Goal: Task Accomplishment & Management: Complete application form

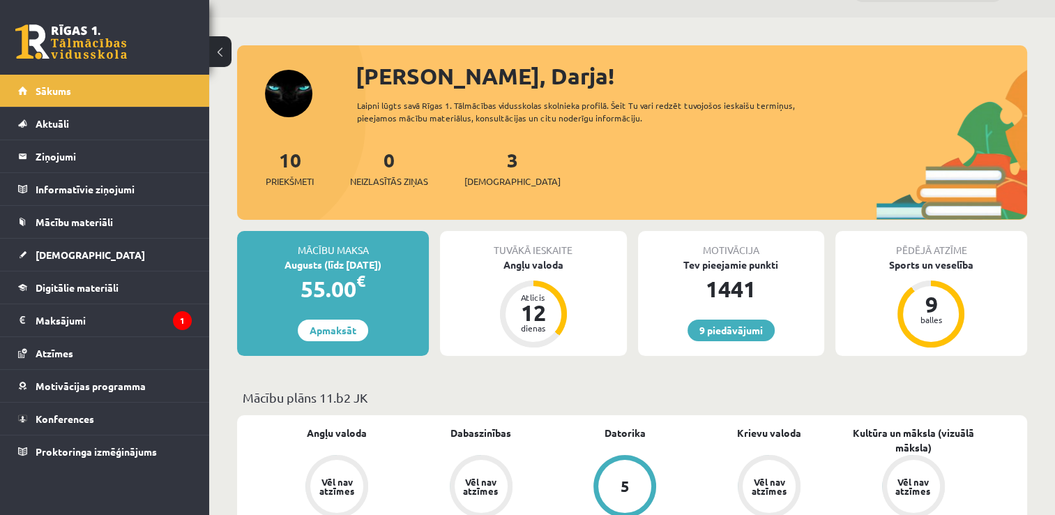
scroll to position [28, 0]
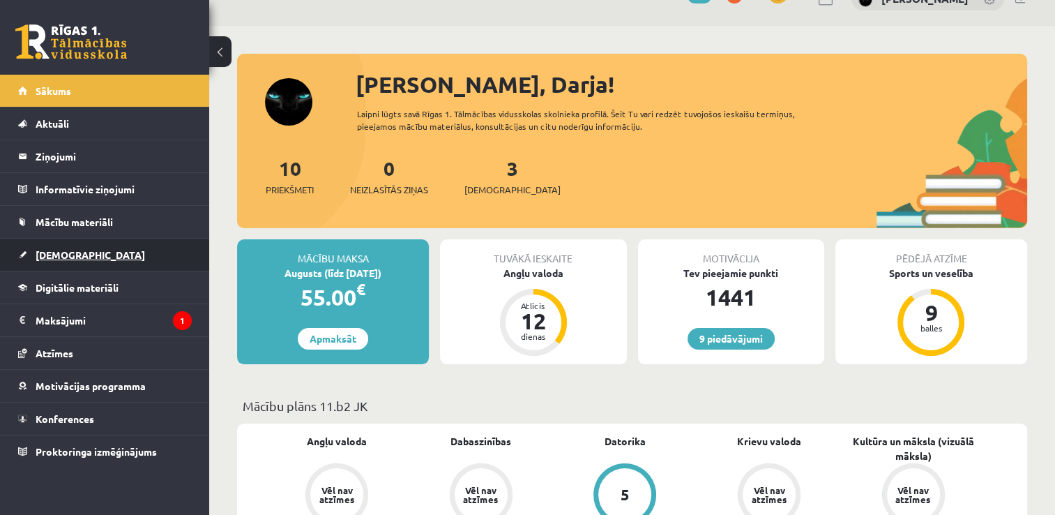
click at [64, 259] on link "[DEMOGRAPHIC_DATA]" at bounding box center [105, 255] width 174 height 32
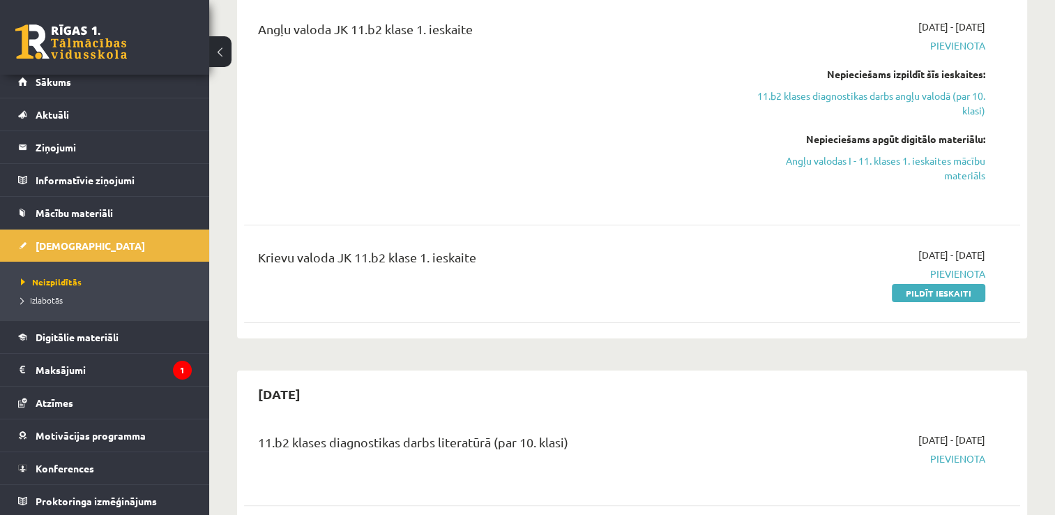
scroll to position [279, 0]
click at [939, 293] on link "Pildīt ieskaiti" at bounding box center [938, 291] width 93 height 18
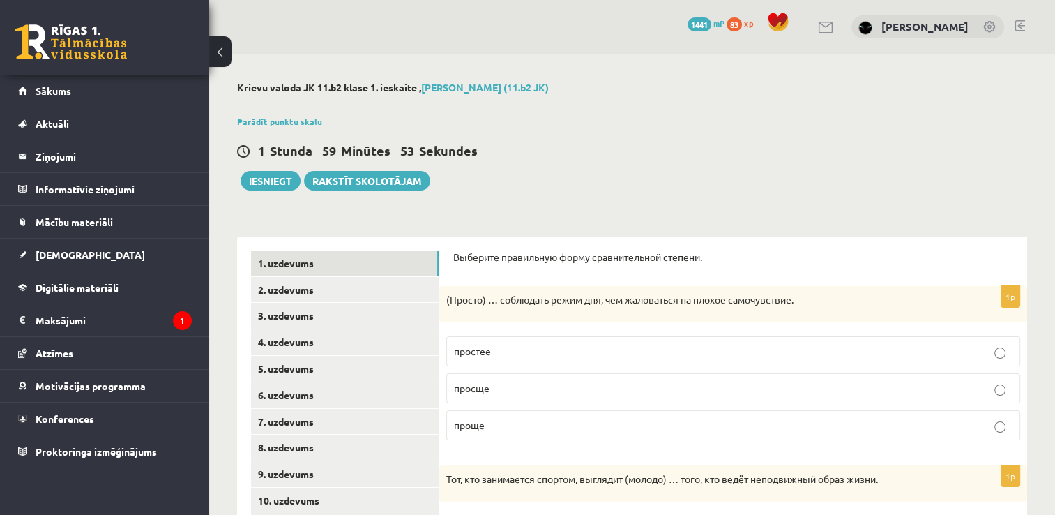
click at [612, 419] on p "проще" at bounding box center [733, 425] width 559 height 15
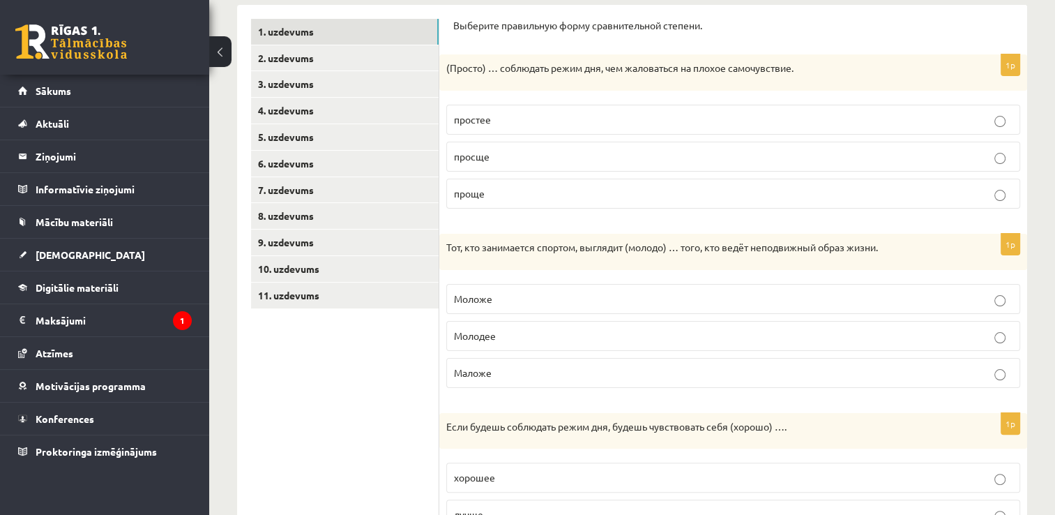
scroll to position [269, 0]
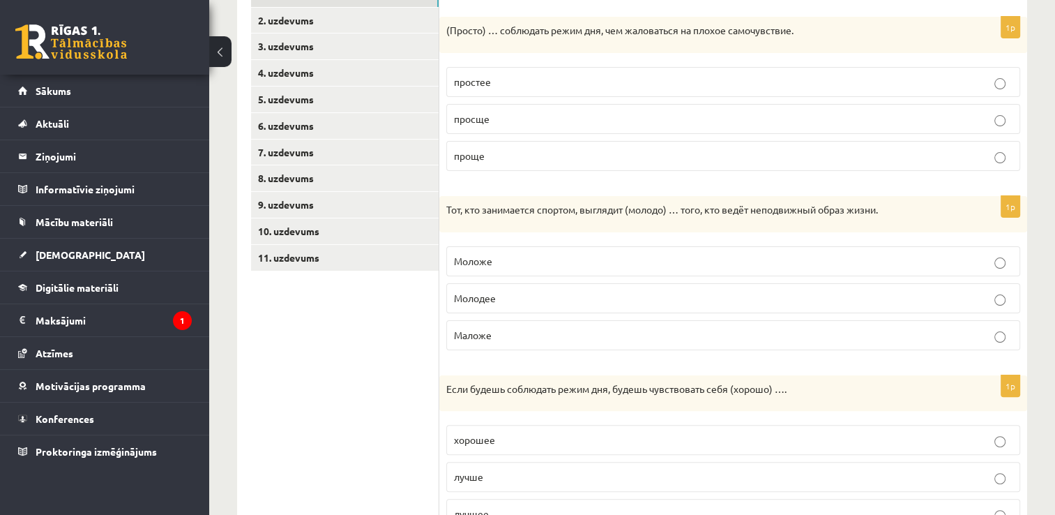
click at [671, 255] on p "Моложе" at bounding box center [733, 261] width 559 height 15
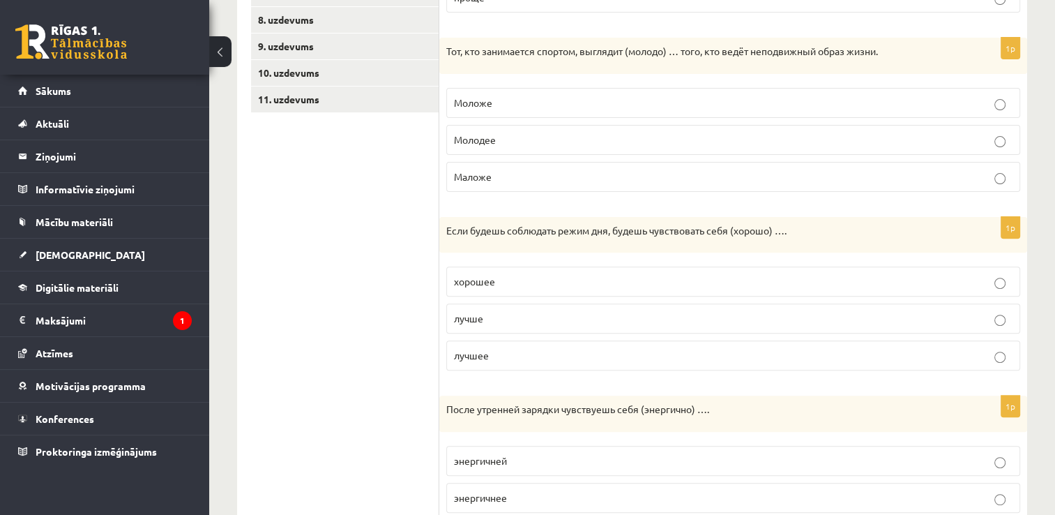
scroll to position [437, 0]
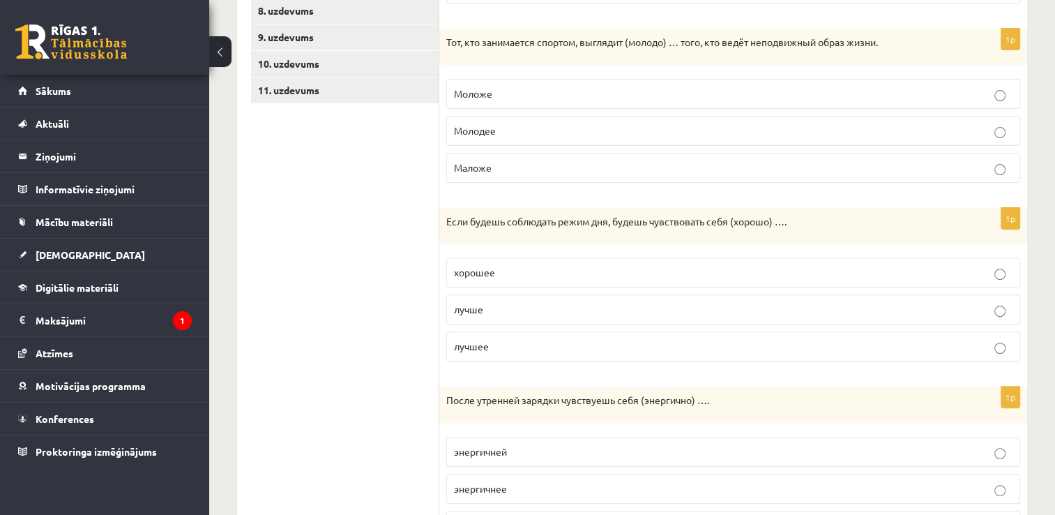
click at [701, 312] on p "лучше" at bounding box center [733, 309] width 559 height 15
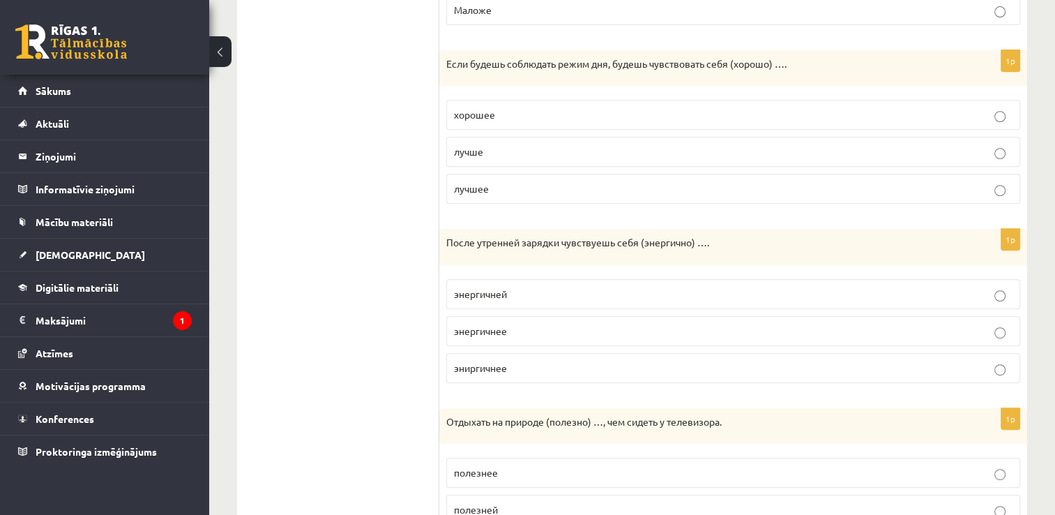
scroll to position [632, 0]
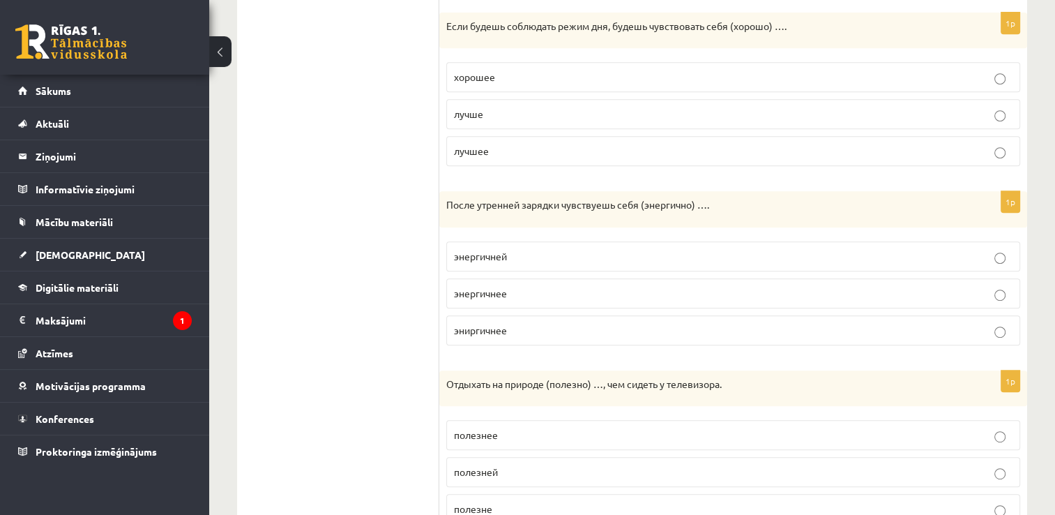
click at [741, 286] on p "энергичнее" at bounding box center [733, 293] width 559 height 15
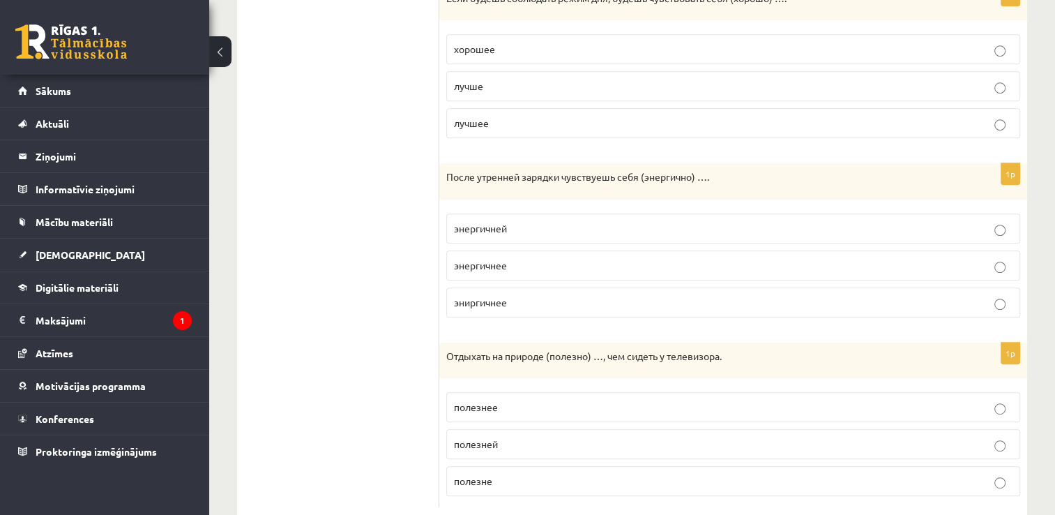
scroll to position [688, 0]
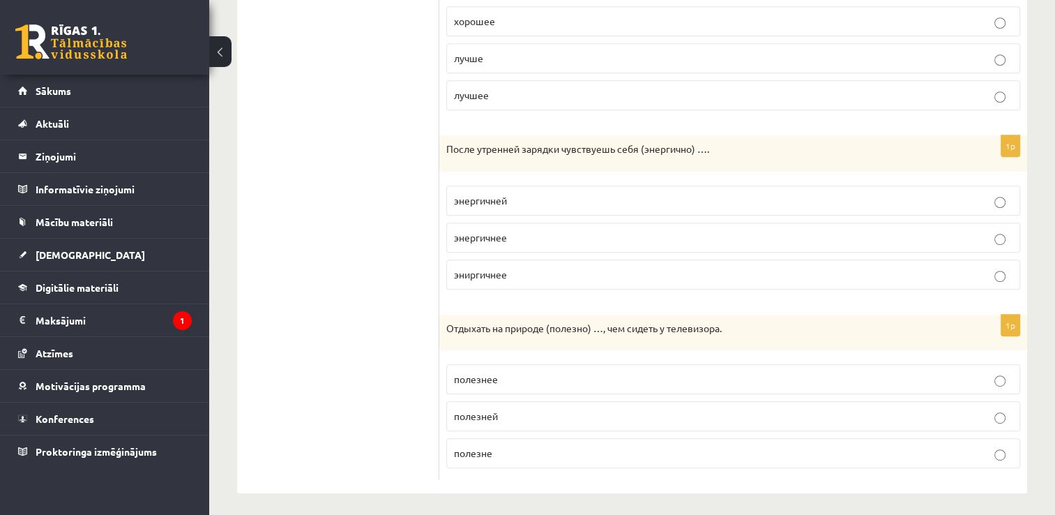
click at [586, 372] on p "полезнее" at bounding box center [733, 379] width 559 height 15
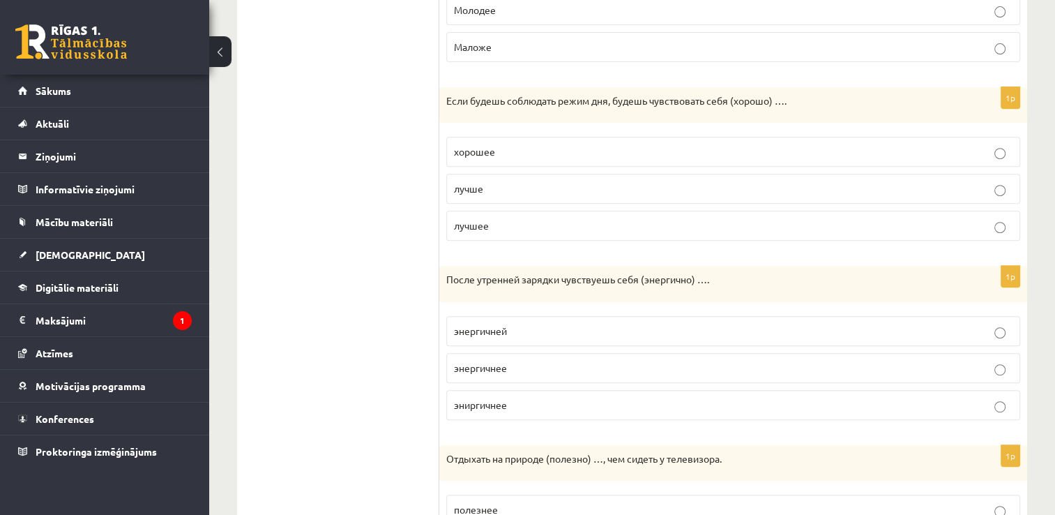
scroll to position [107, 0]
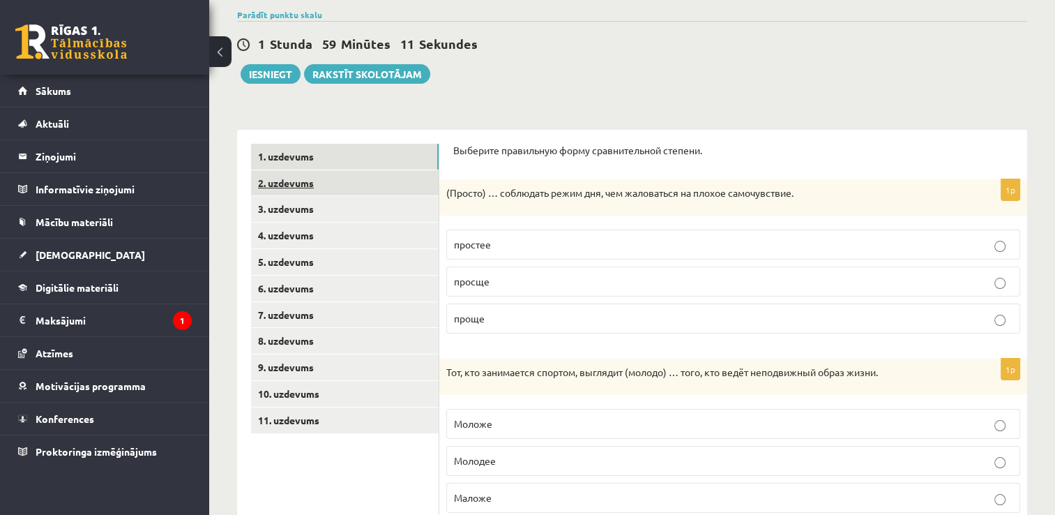
click at [393, 177] on link "2. uzdevums" at bounding box center [345, 183] width 188 height 26
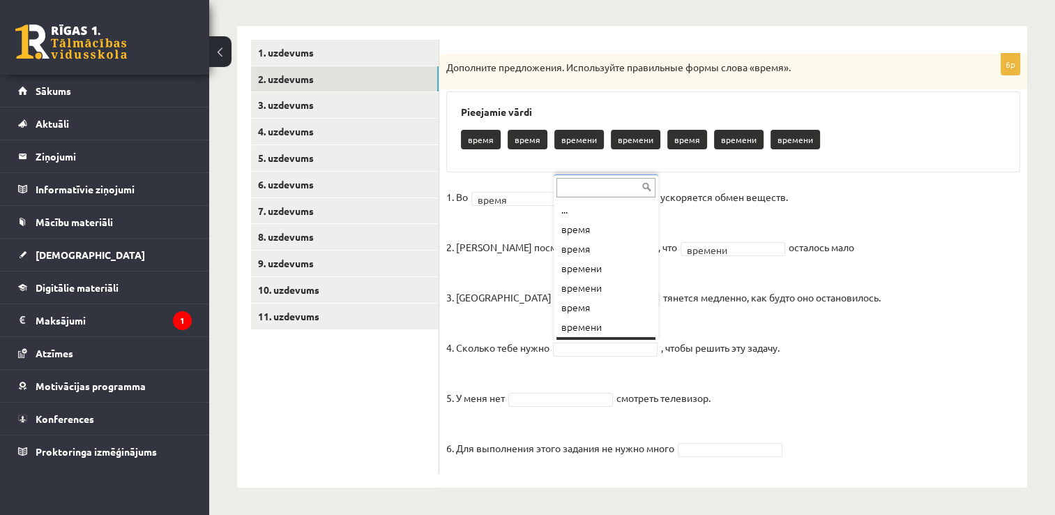
scroll to position [17, 0]
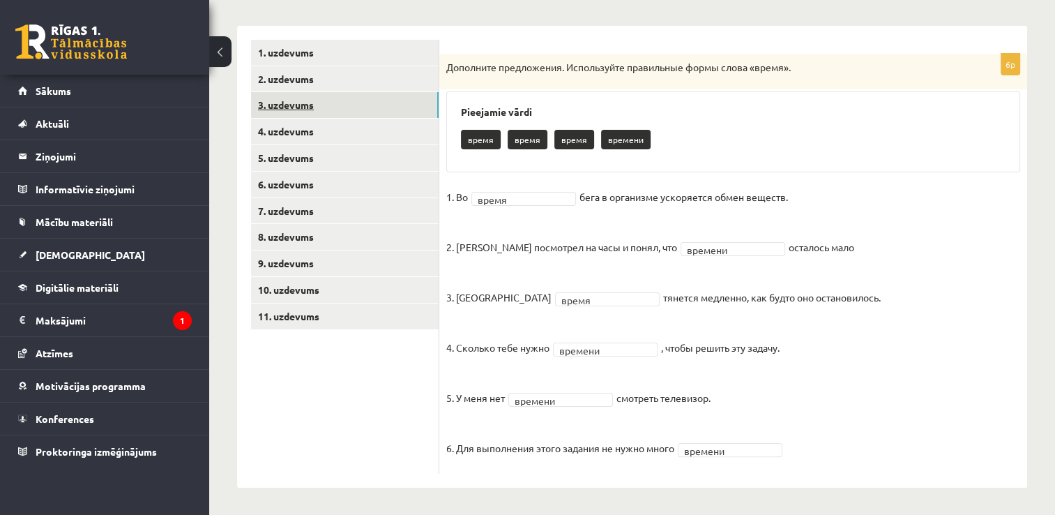
click at [312, 108] on link "3. uzdevums" at bounding box center [345, 105] width 188 height 26
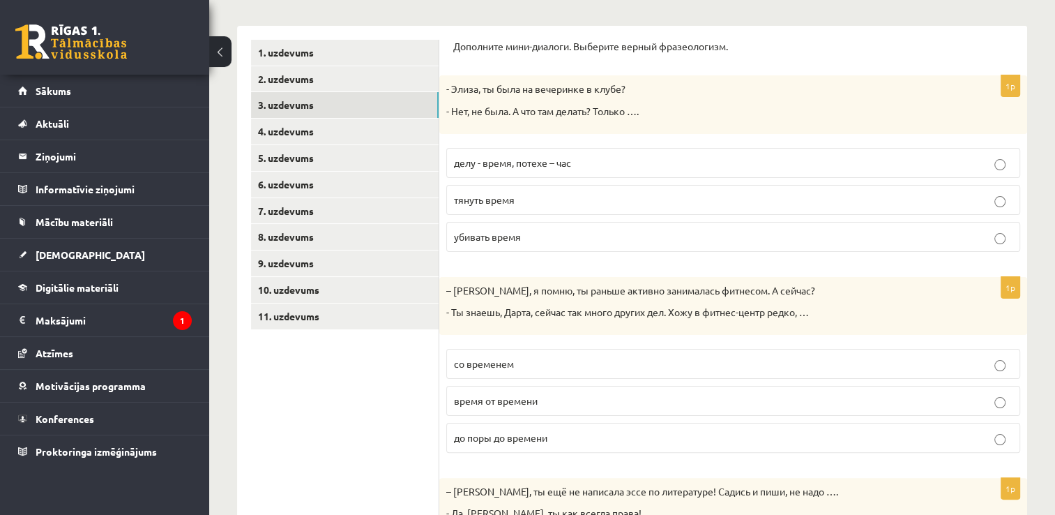
click at [529, 230] on p "убивать время" at bounding box center [733, 236] width 559 height 15
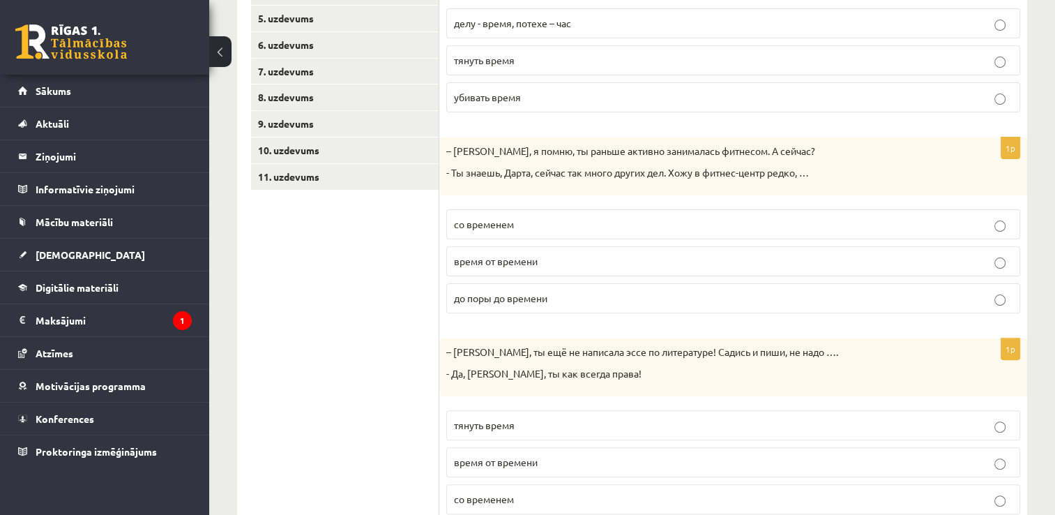
scroll to position [415, 0]
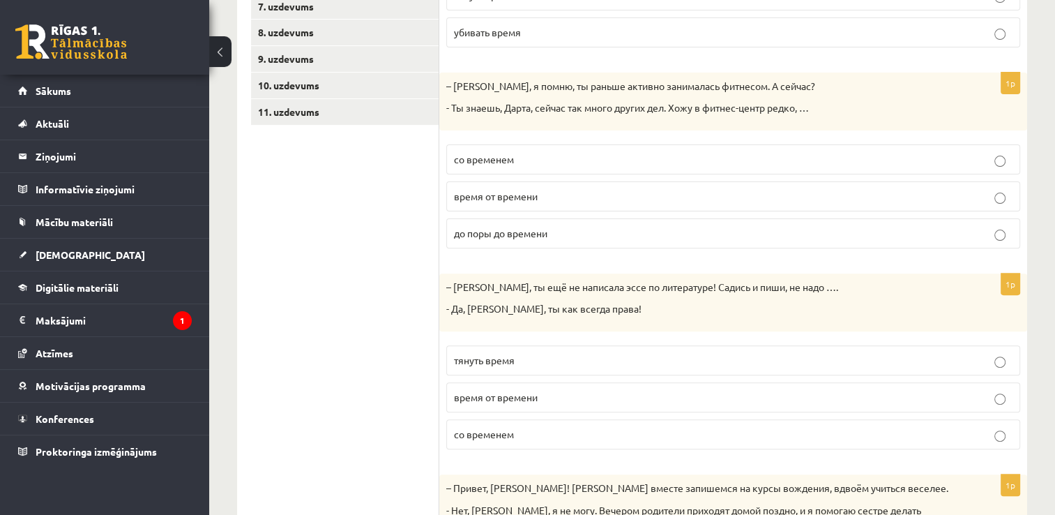
click at [547, 197] on p "время от времени" at bounding box center [733, 196] width 559 height 15
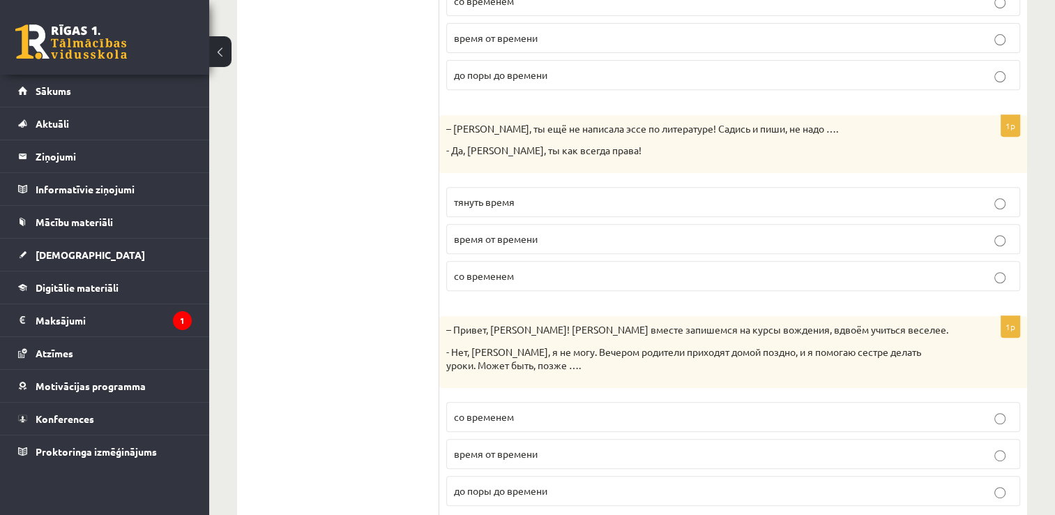
scroll to position [614, 0]
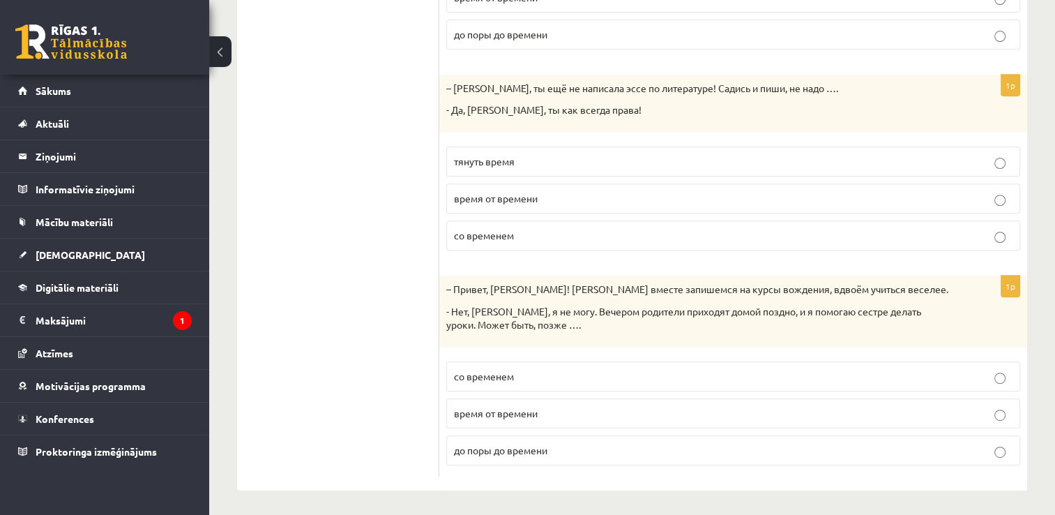
click at [541, 163] on p "тянуть время" at bounding box center [733, 161] width 559 height 15
click at [512, 383] on label "со временем" at bounding box center [733, 376] width 574 height 30
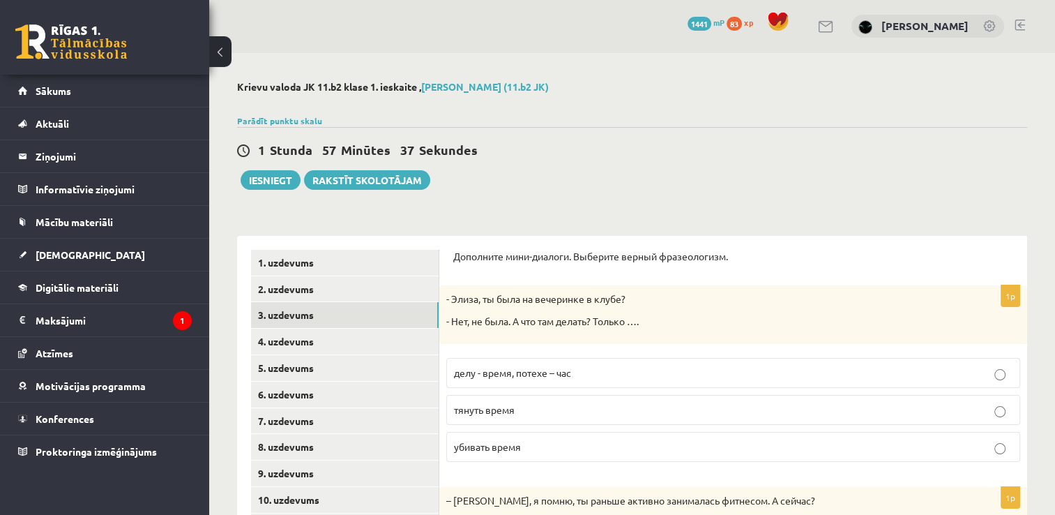
scroll to position [0, 0]
click at [329, 342] on link "4. uzdevums" at bounding box center [345, 342] width 188 height 26
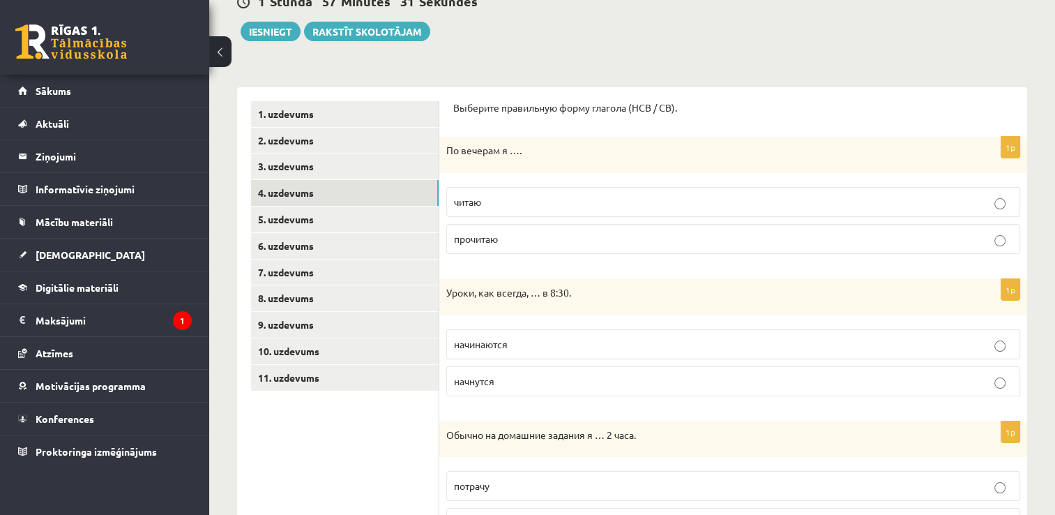
scroll to position [186, 0]
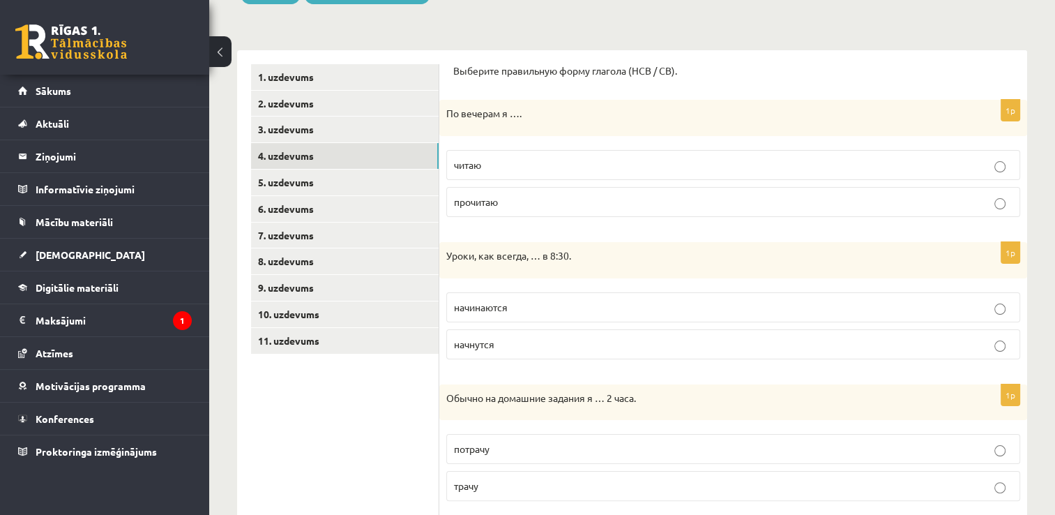
click at [605, 167] on p "читаю" at bounding box center [733, 165] width 559 height 15
click at [523, 305] on p "начинаются" at bounding box center [733, 307] width 559 height 15
click at [591, 484] on p "трачу" at bounding box center [733, 485] width 559 height 15
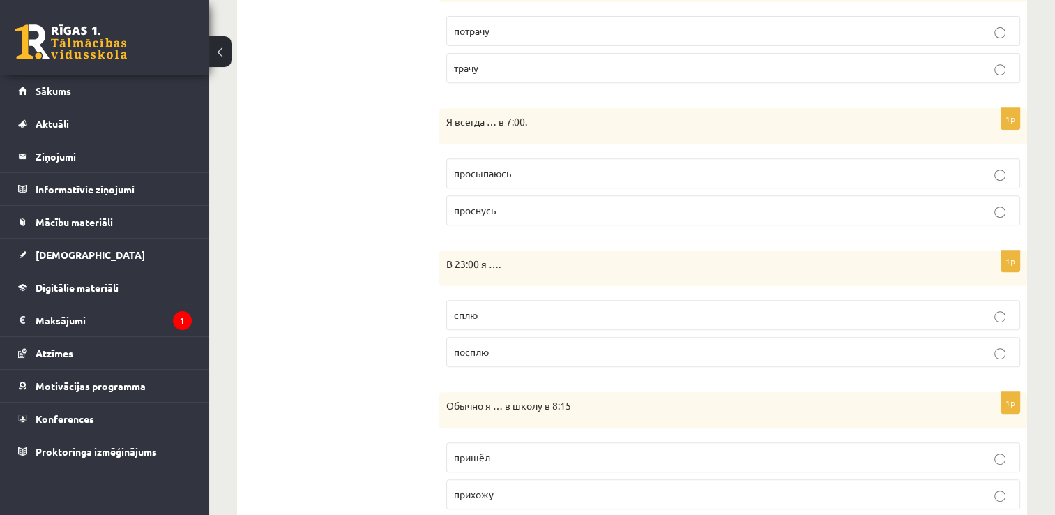
scroll to position [633, 0]
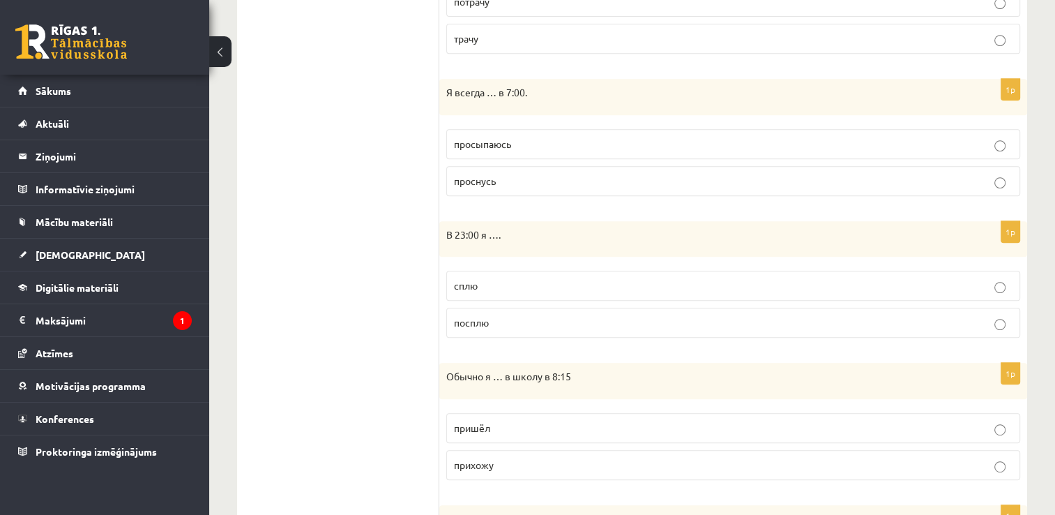
click at [617, 139] on p "просыпаюсь" at bounding box center [733, 144] width 559 height 15
click at [517, 275] on label "сплю" at bounding box center [733, 286] width 574 height 30
click at [497, 467] on p "прихожу" at bounding box center [733, 465] width 559 height 15
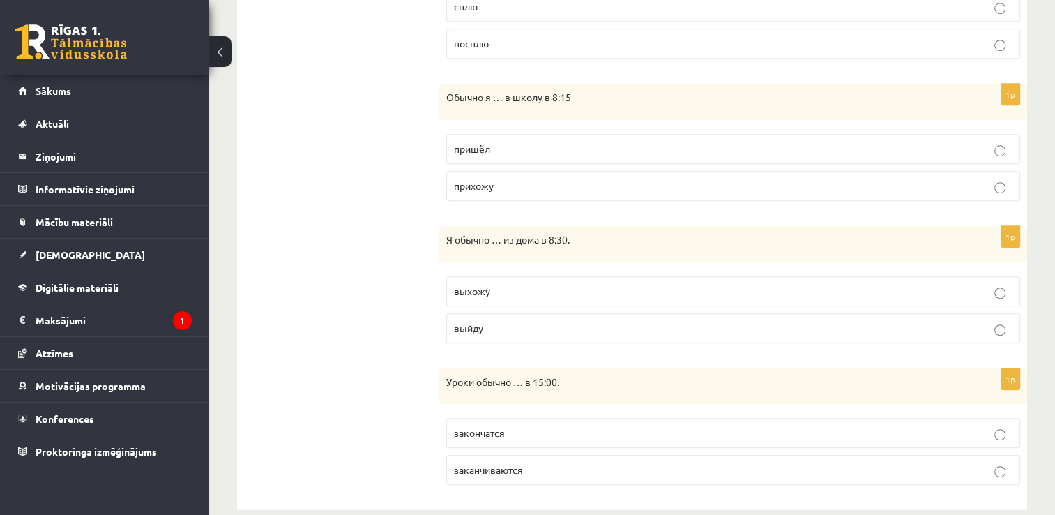
scroll to position [930, 0]
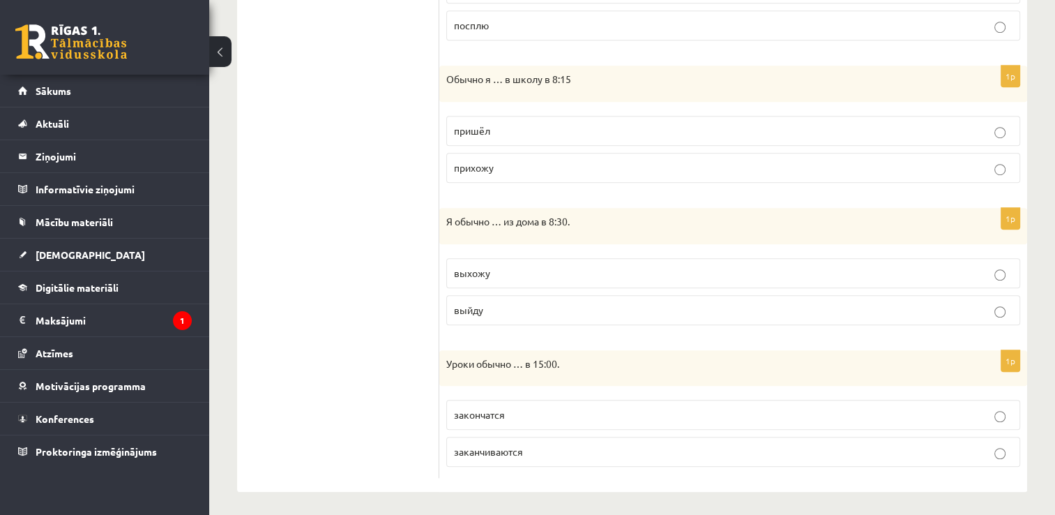
click at [609, 272] on p "выхожу" at bounding box center [733, 273] width 559 height 15
click at [521, 450] on span "заканчиваются" at bounding box center [488, 451] width 69 height 13
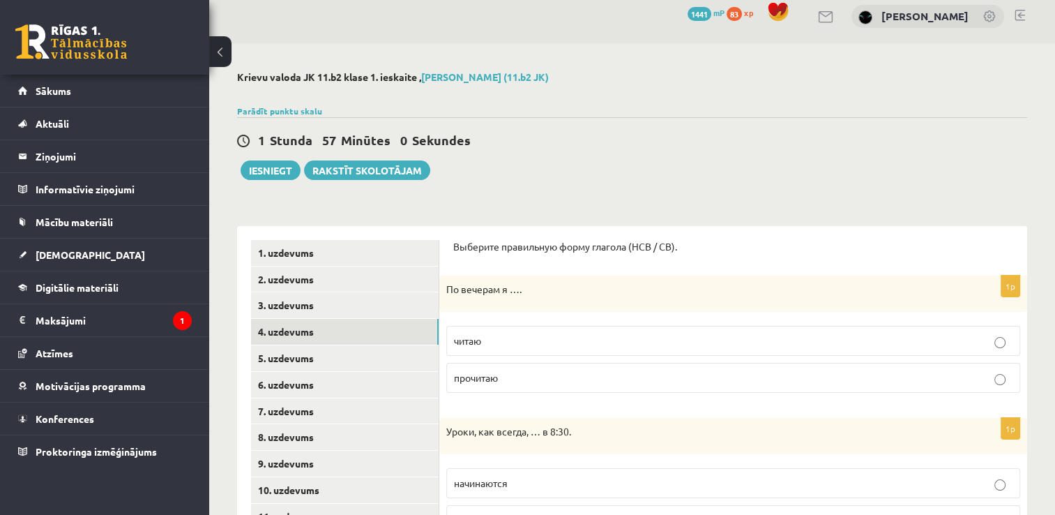
scroll to position [0, 0]
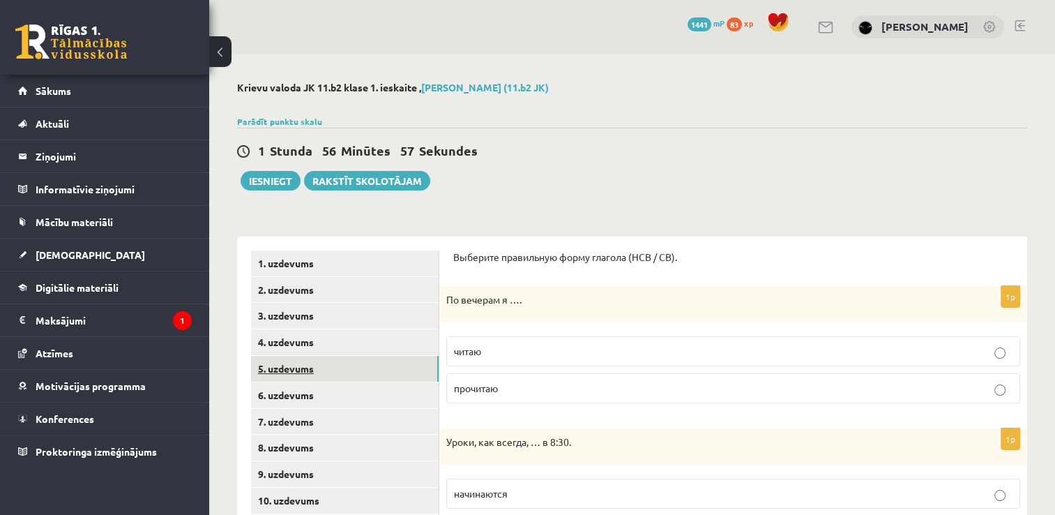
click at [289, 365] on link "5. uzdevums" at bounding box center [345, 369] width 188 height 26
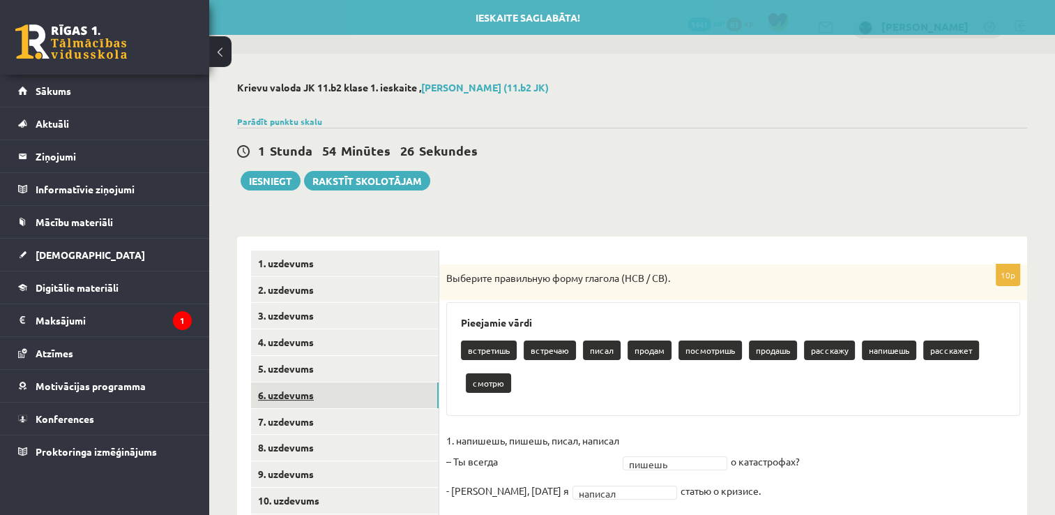
click at [312, 400] on link "6. uzdevums" at bounding box center [345, 395] width 188 height 26
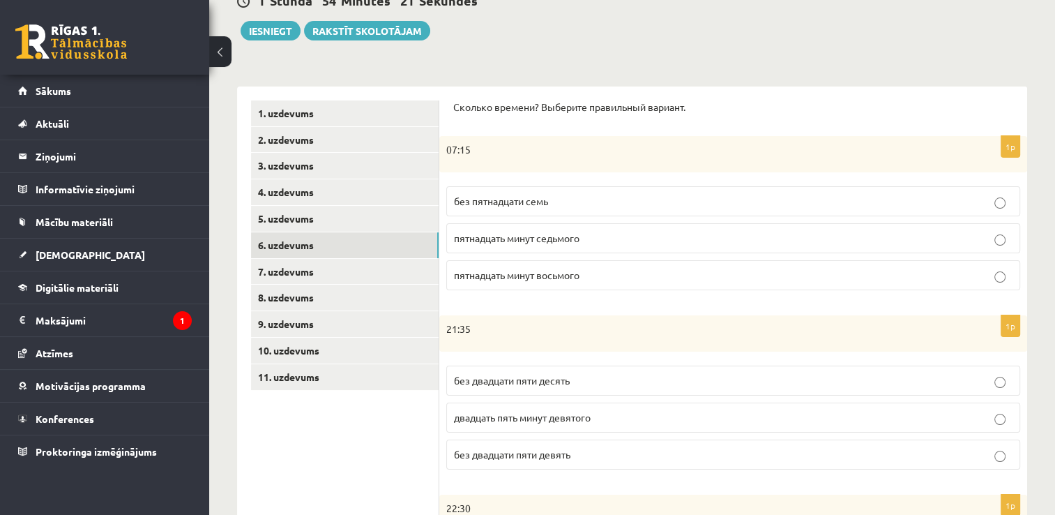
scroll to position [167, 0]
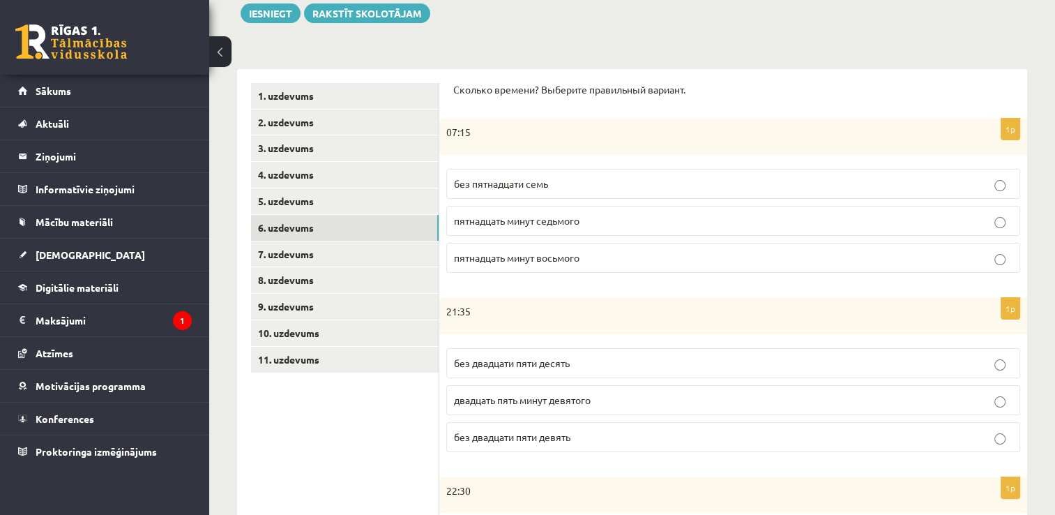
click at [545, 257] on span "пятнадцать минут восьмого" at bounding box center [517, 257] width 126 height 13
click at [567, 364] on span "без двадцати пяти десять" at bounding box center [512, 362] width 116 height 13
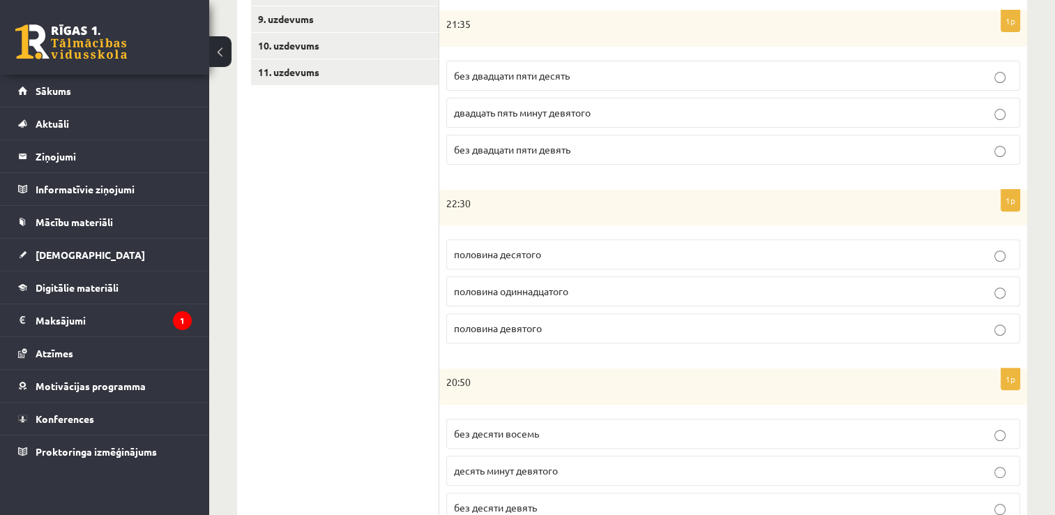
scroll to position [511, 0]
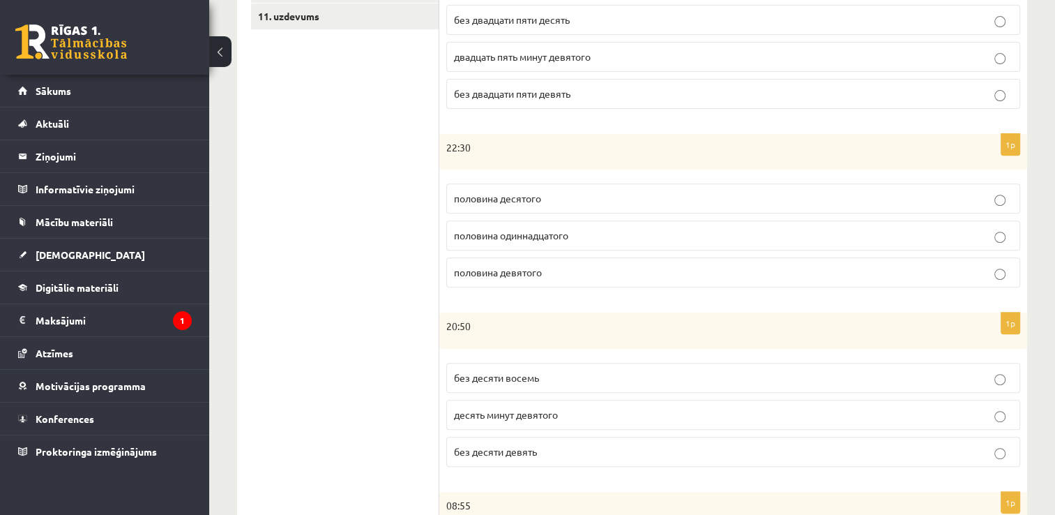
click at [574, 228] on p "половина одиннадцатого" at bounding box center [733, 235] width 559 height 15
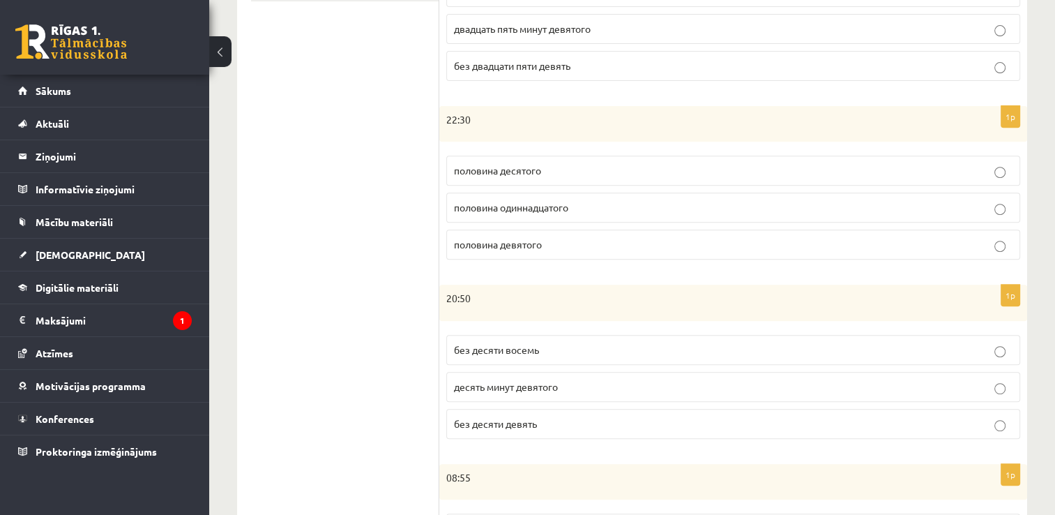
scroll to position [641, 0]
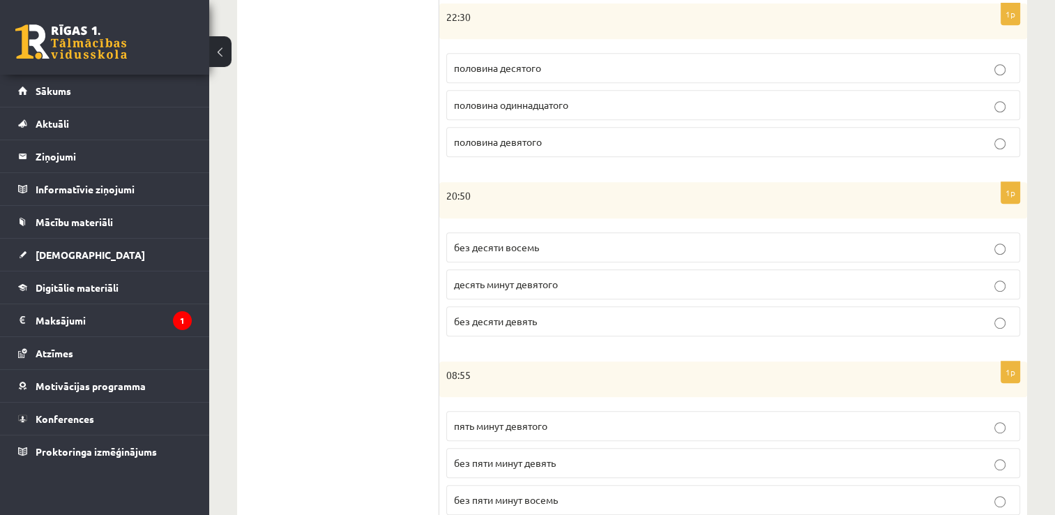
click at [520, 317] on span "без десяти девять" at bounding box center [495, 321] width 83 height 13
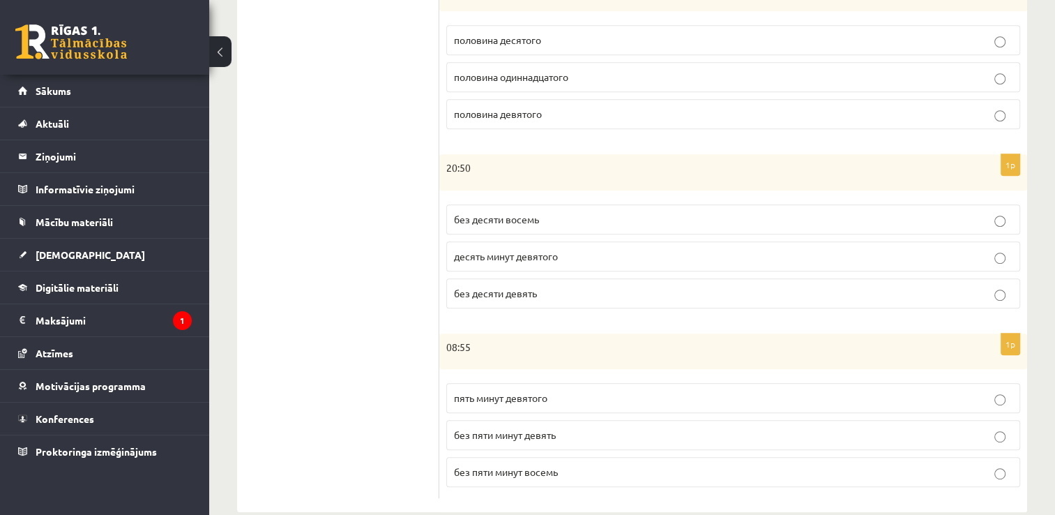
scroll to position [690, 0]
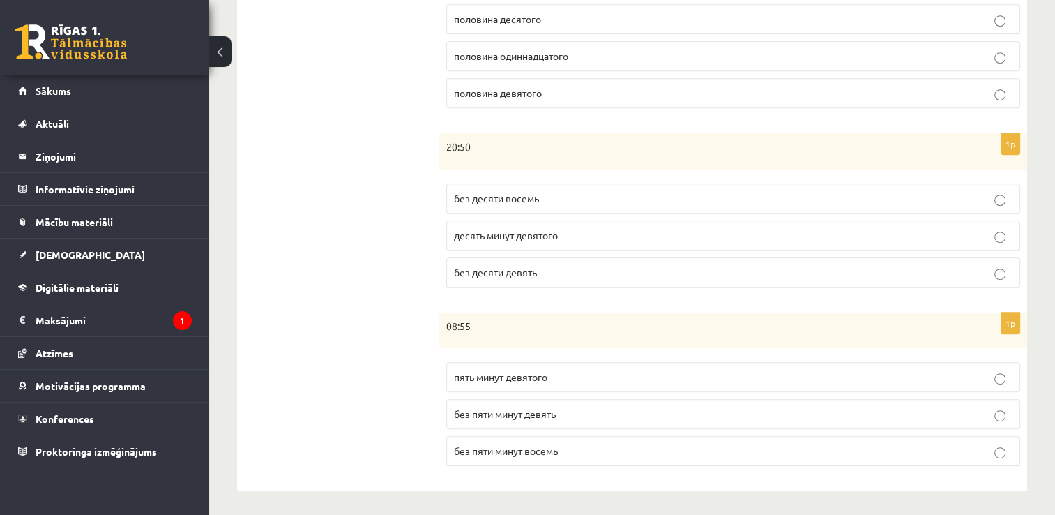
click at [710, 413] on p "без пяти минут девять" at bounding box center [733, 414] width 559 height 15
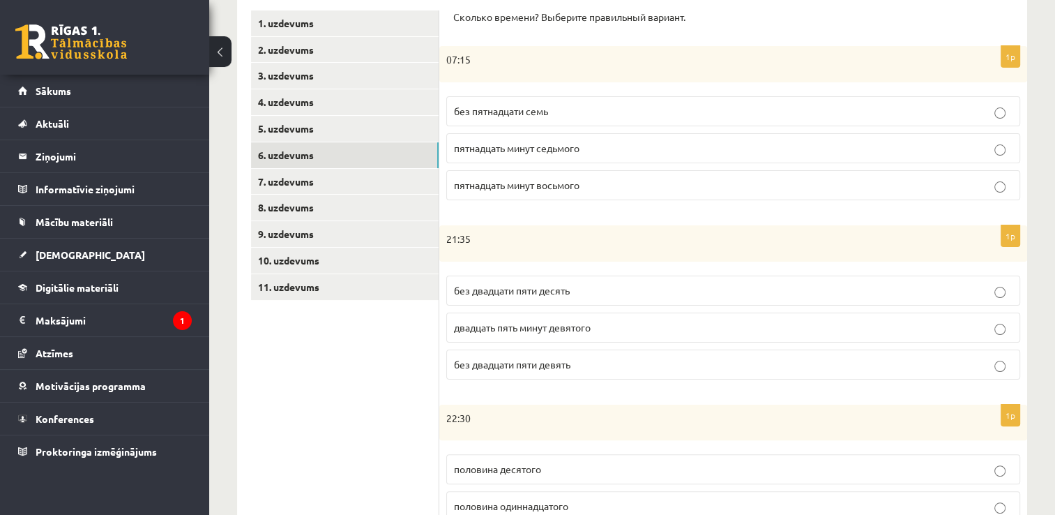
scroll to position [0, 0]
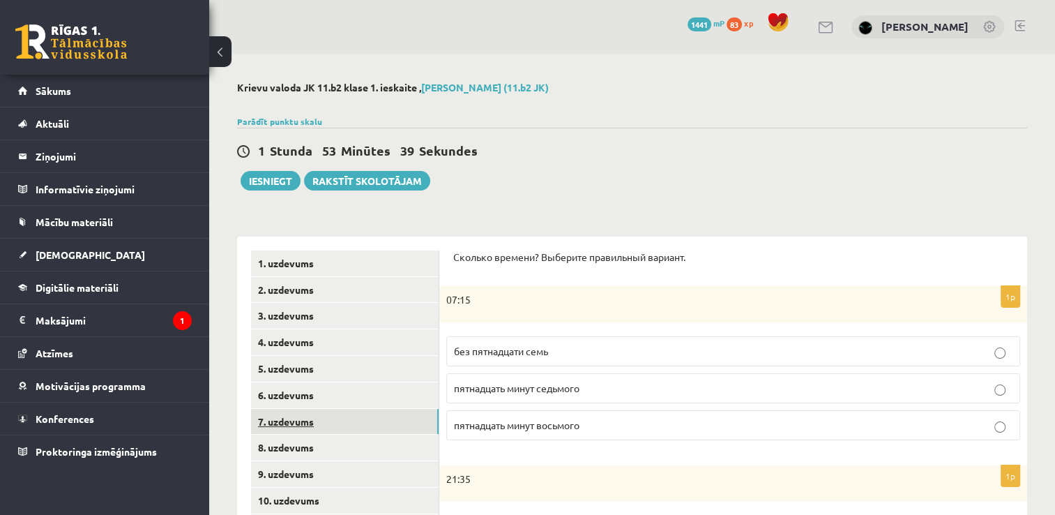
click at [283, 420] on link "7. uzdevums" at bounding box center [345, 422] width 188 height 26
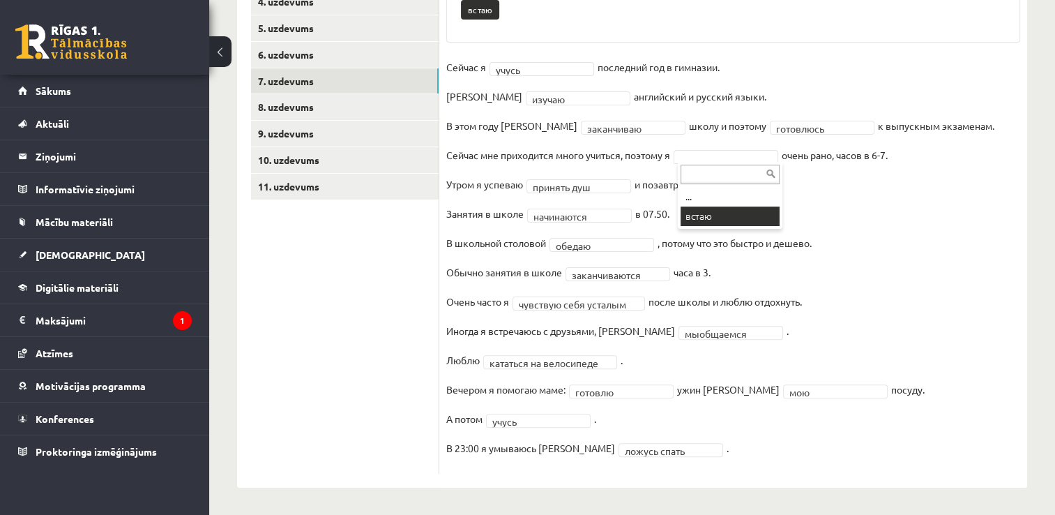
scroll to position [308, 0]
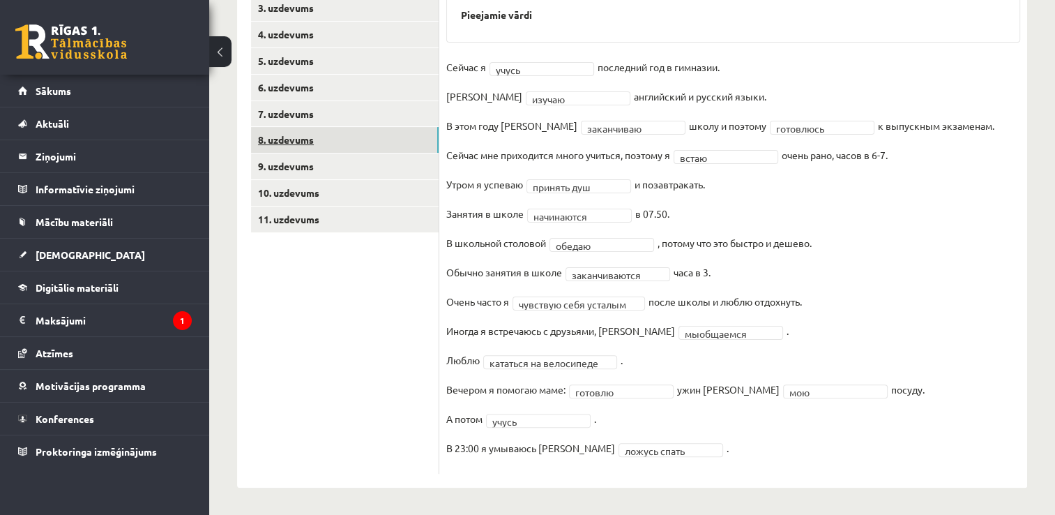
click at [278, 137] on link "8. uzdevums" at bounding box center [345, 140] width 188 height 26
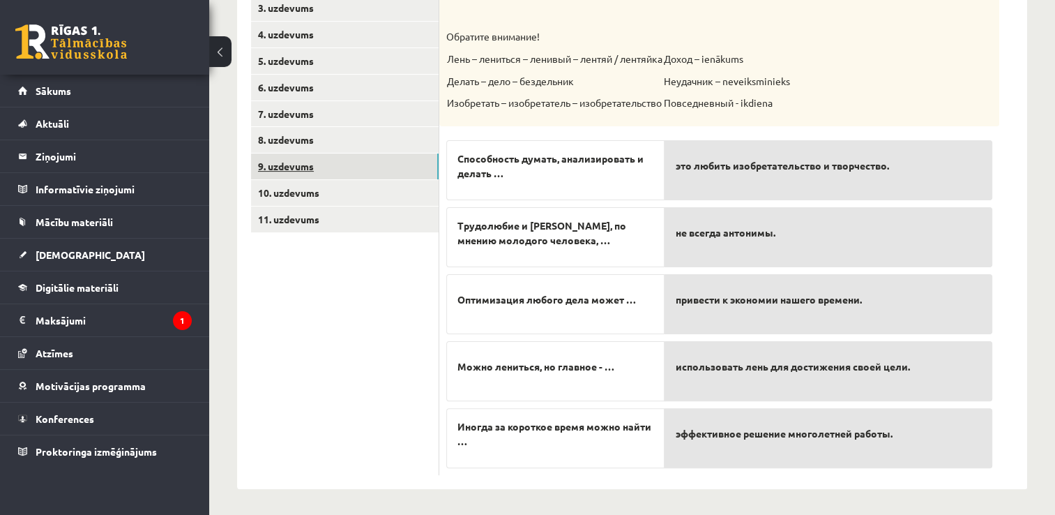
click at [306, 160] on link "9. uzdevums" at bounding box center [345, 166] width 188 height 26
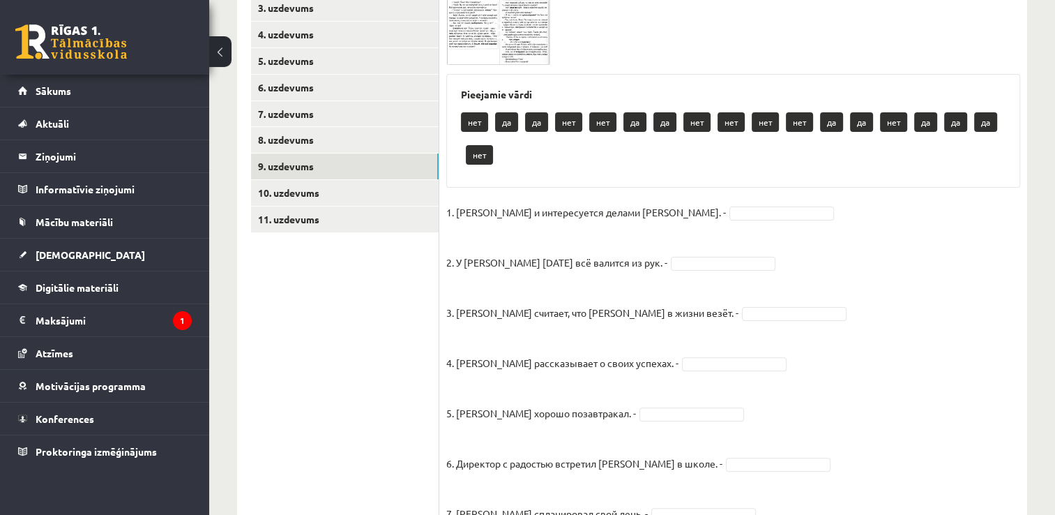
click at [494, 47] on img at bounding box center [498, 32] width 105 height 66
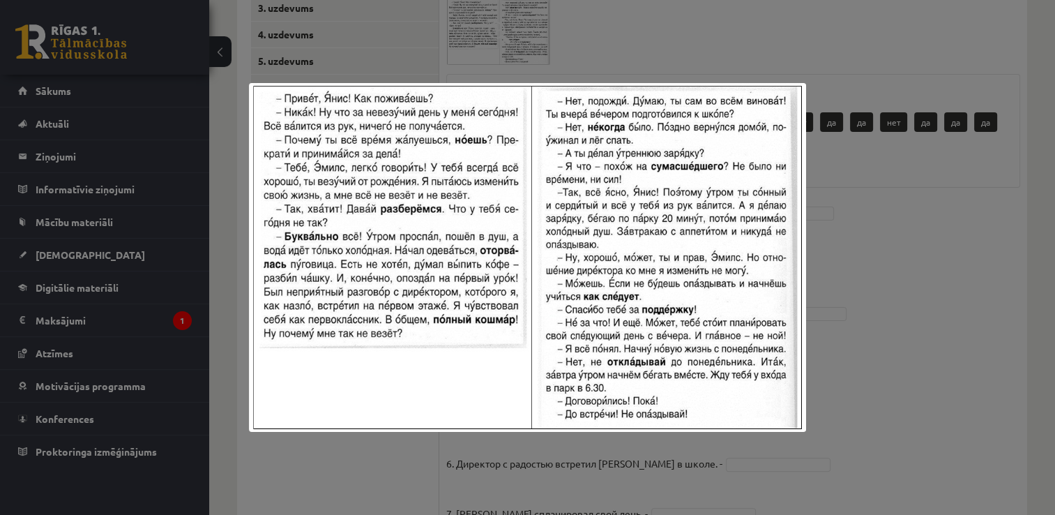
click at [861, 190] on div at bounding box center [527, 257] width 1055 height 515
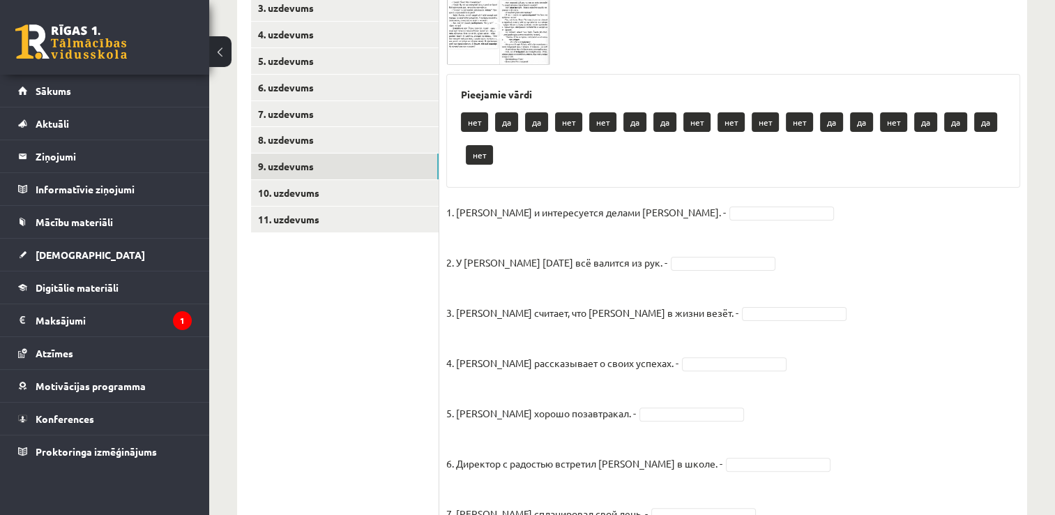
click at [485, 29] on img at bounding box center [498, 32] width 105 height 66
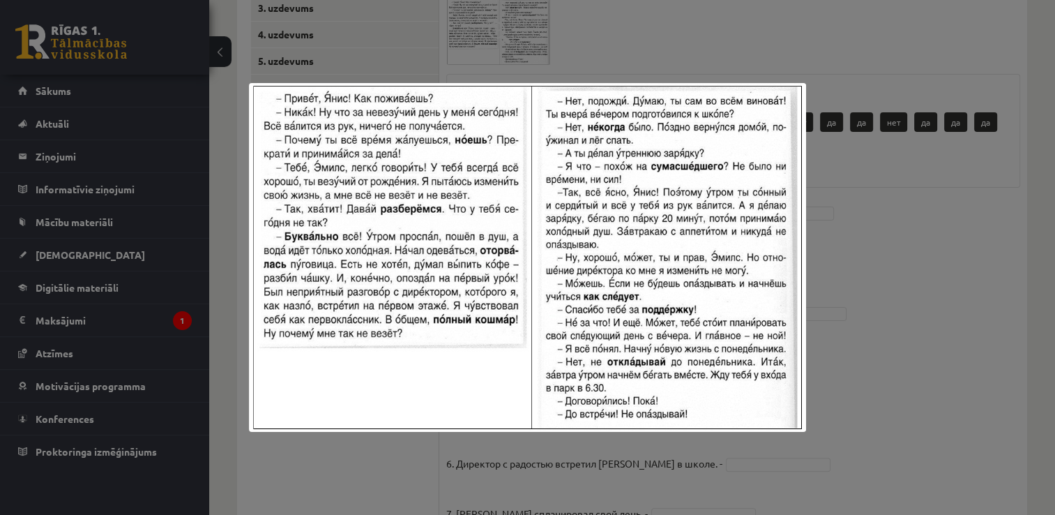
click at [803, 224] on img at bounding box center [527, 257] width 557 height 349
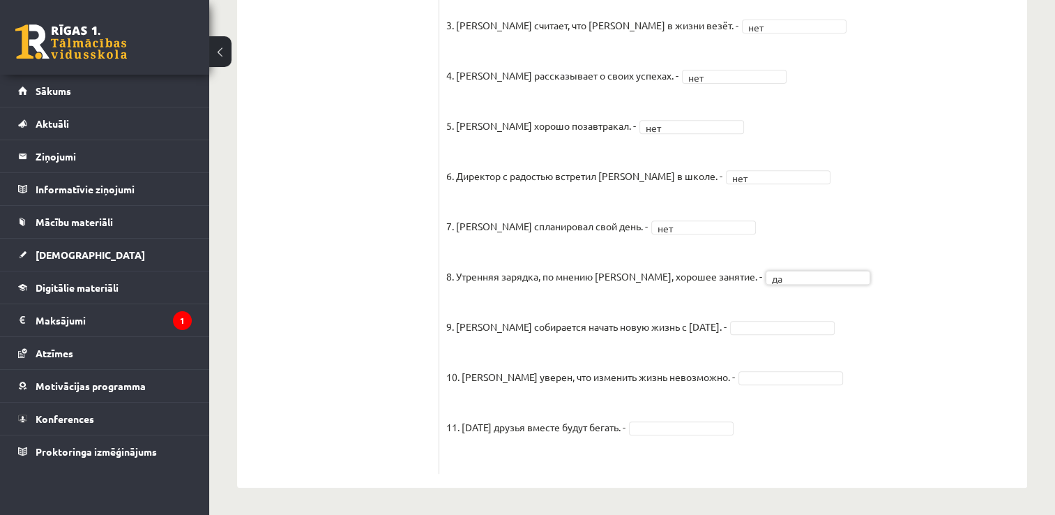
scroll to position [112, 0]
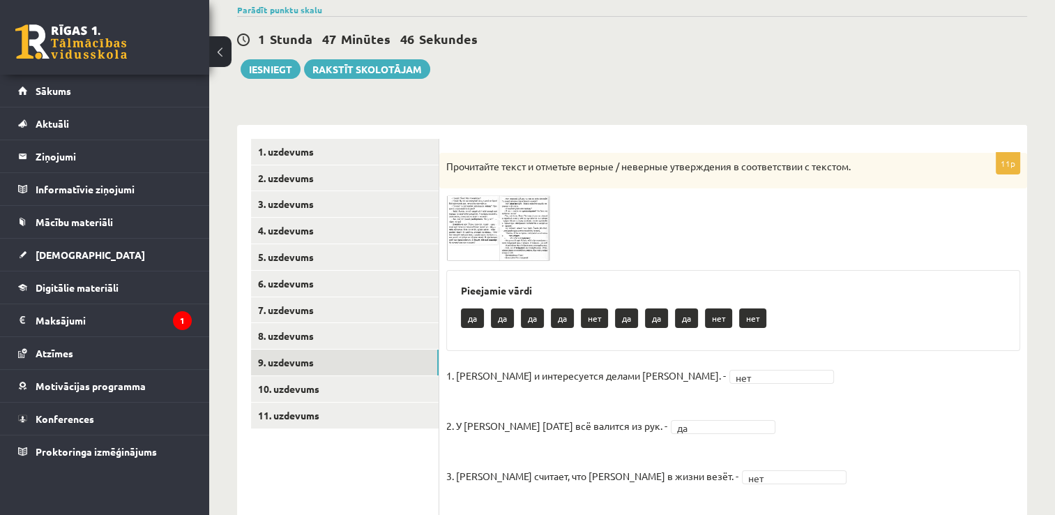
click at [506, 218] on span at bounding box center [499, 229] width 22 height 22
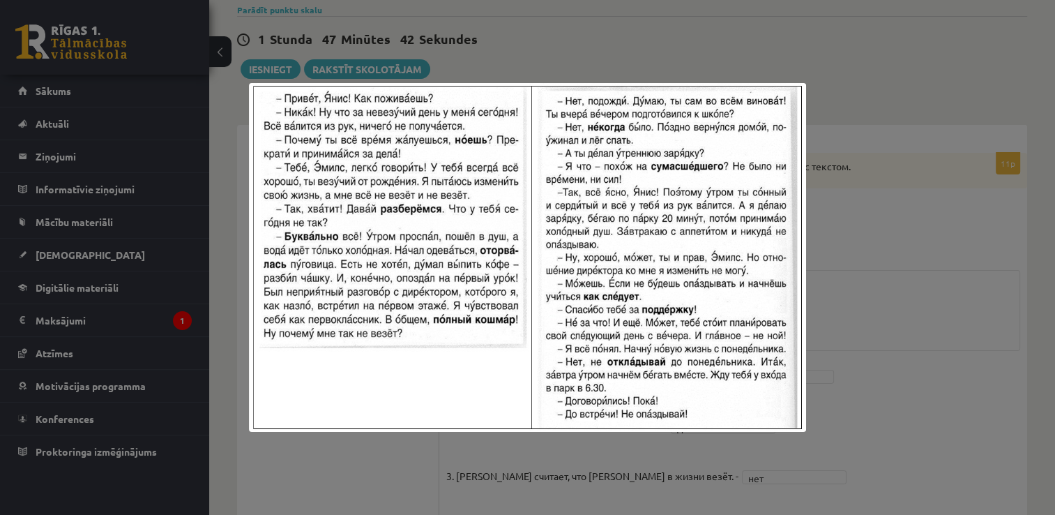
click at [887, 249] on div at bounding box center [527, 257] width 1055 height 515
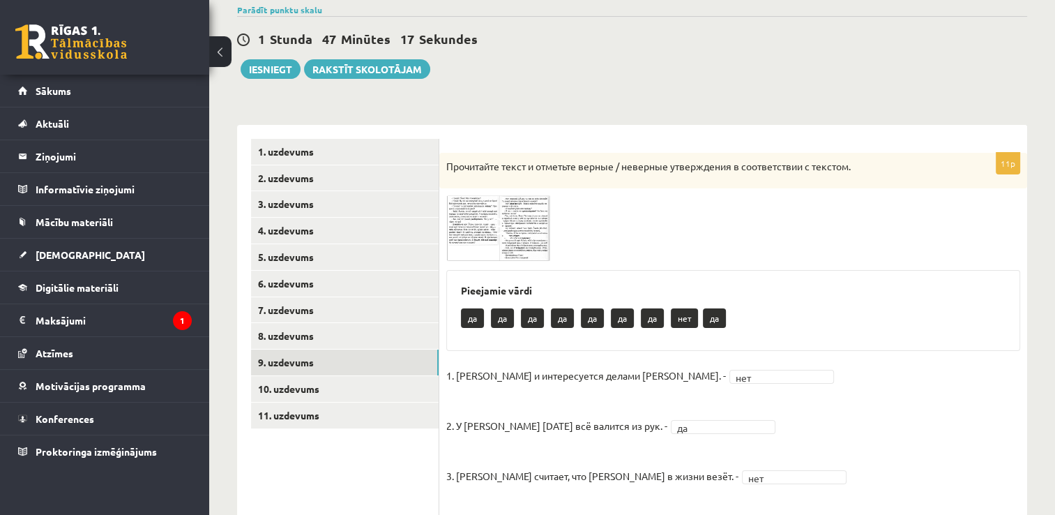
scroll to position [0, 0]
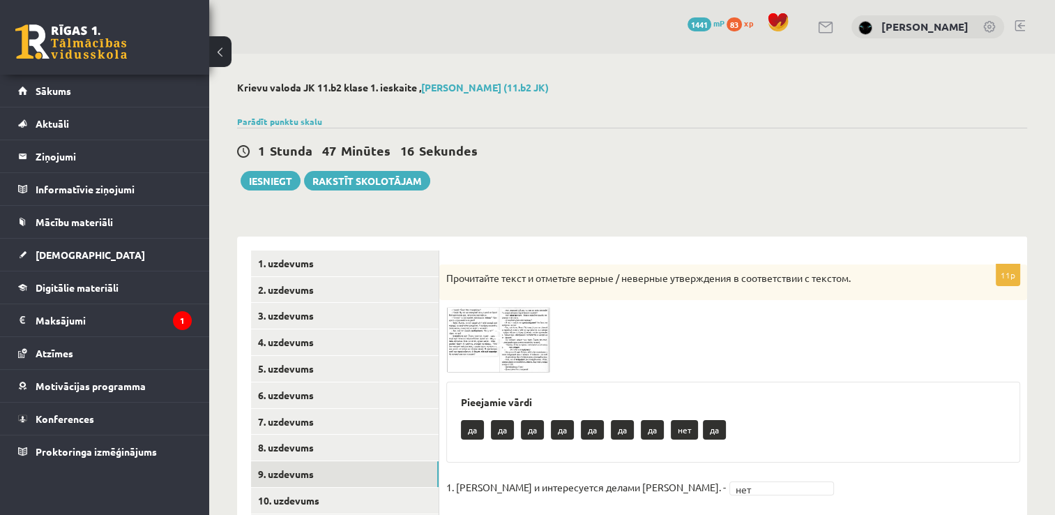
click at [463, 355] on img at bounding box center [498, 340] width 105 height 66
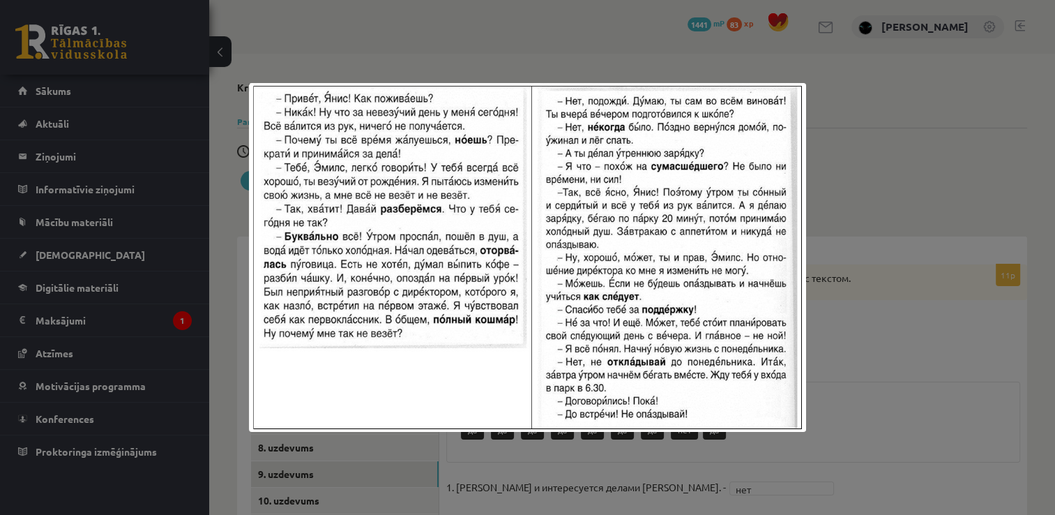
click at [833, 366] on div at bounding box center [527, 257] width 1055 height 515
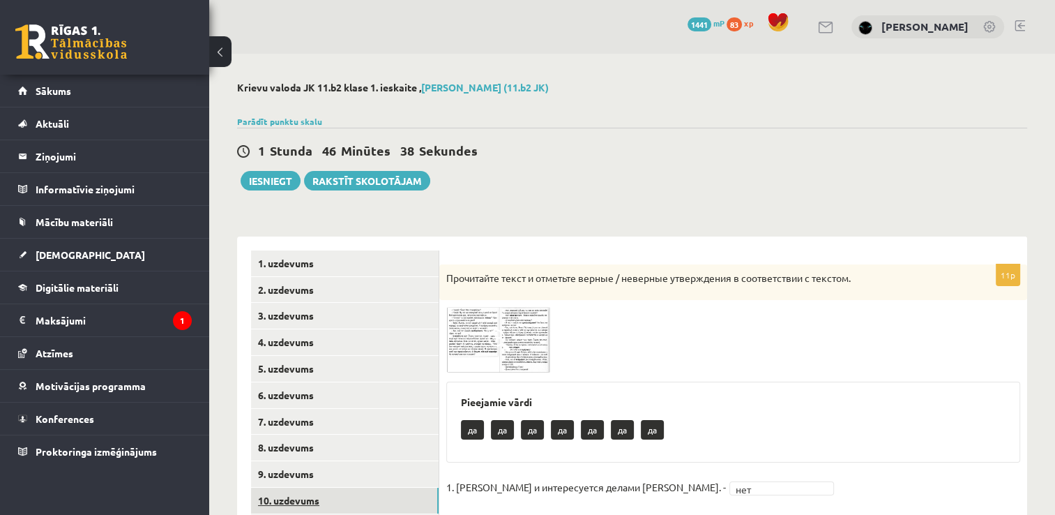
click at [307, 498] on link "10. uzdevums" at bounding box center [345, 501] width 188 height 26
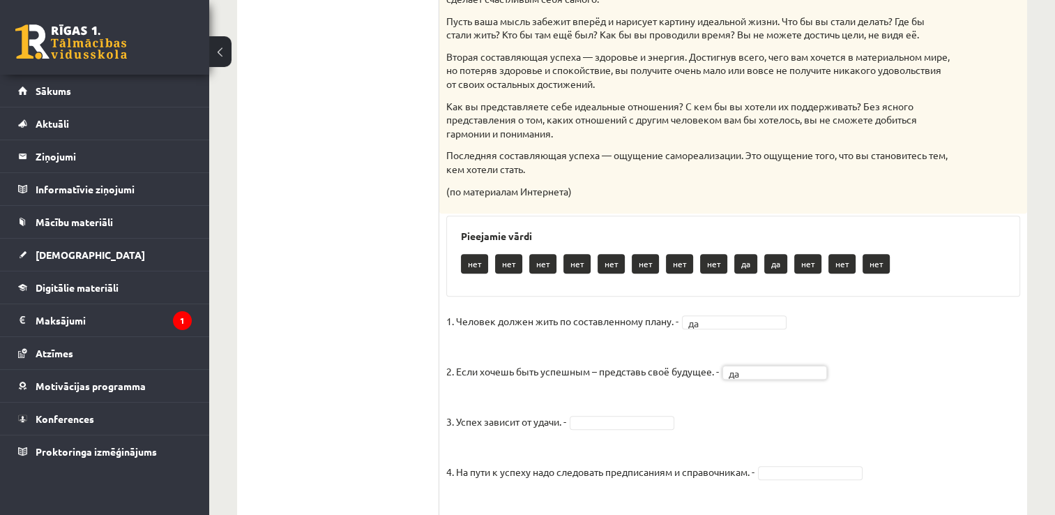
scroll to position [642, 0]
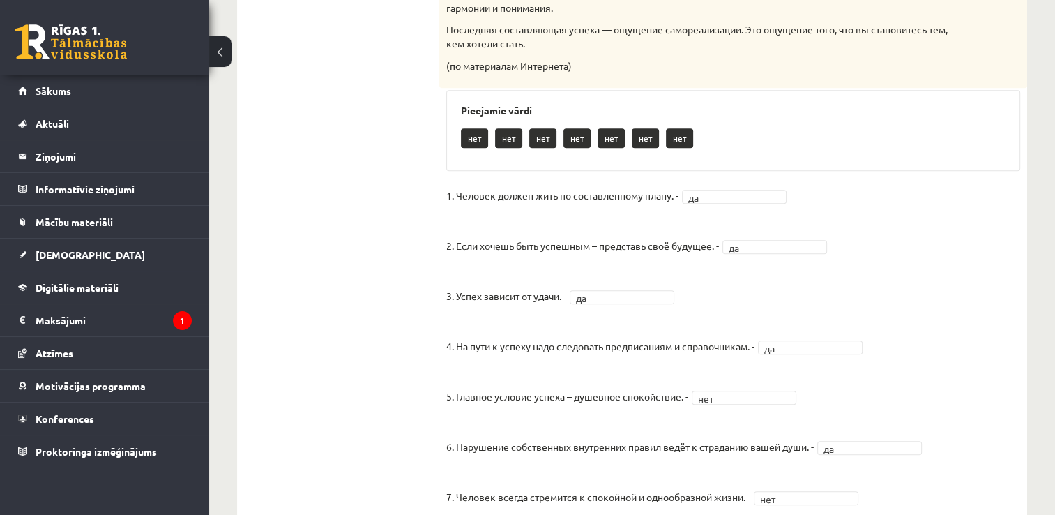
scroll to position [281, 0]
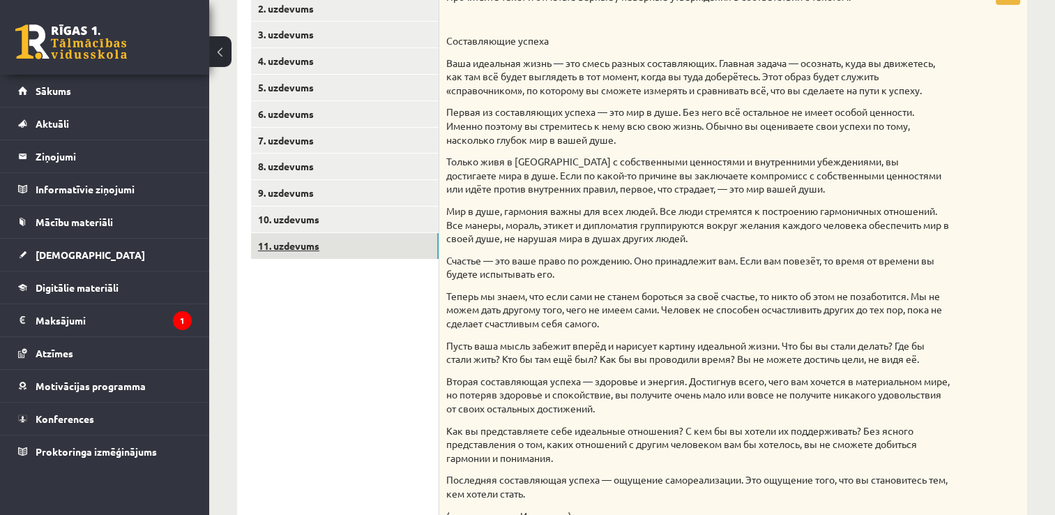
click at [278, 252] on link "11. uzdevums" at bounding box center [345, 246] width 188 height 26
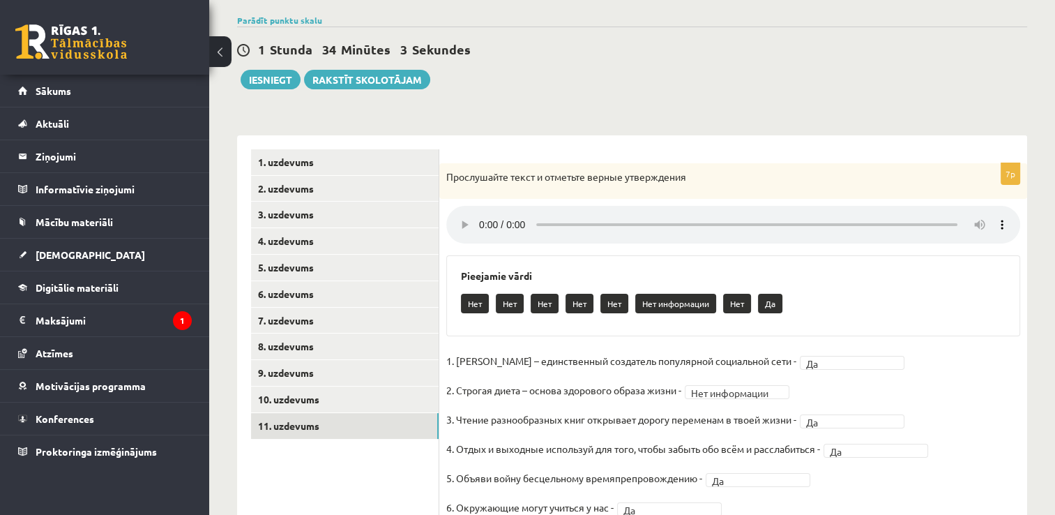
scroll to position [89, 0]
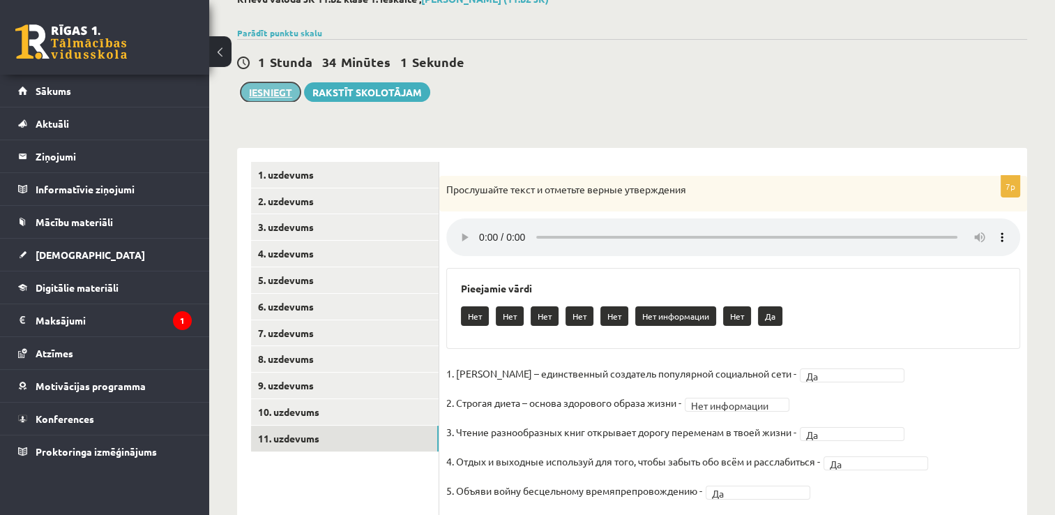
click at [263, 88] on button "Iesniegt" at bounding box center [271, 92] width 60 height 20
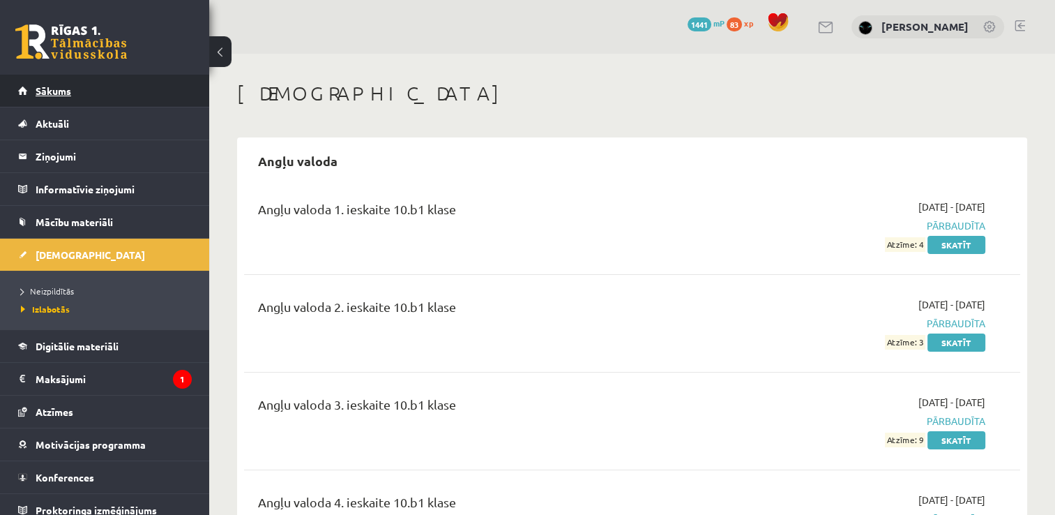
click at [55, 86] on span "Sākums" at bounding box center [54, 90] width 36 height 13
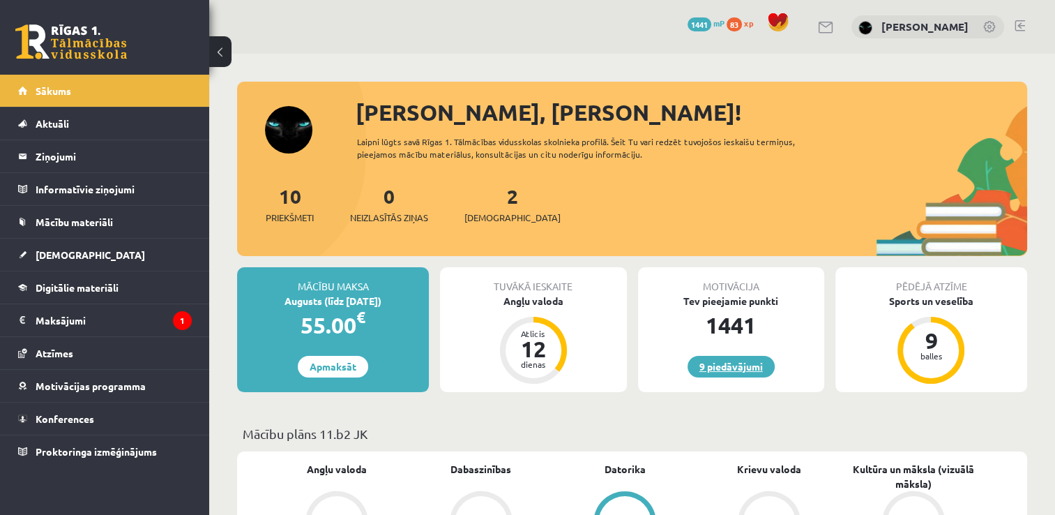
click at [725, 368] on link "9 piedāvājumi" at bounding box center [731, 367] width 87 height 22
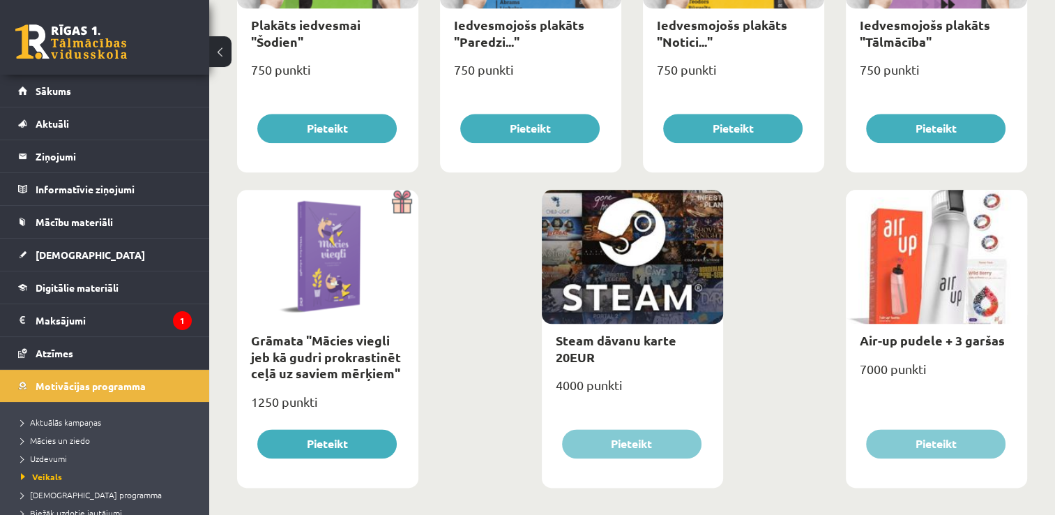
scroll to position [1628, 0]
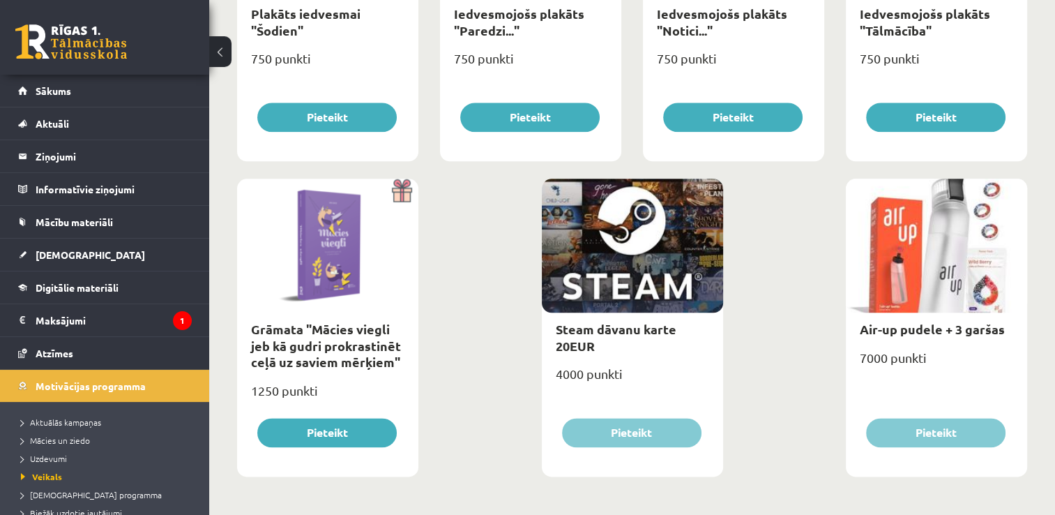
click at [73, 40] on link at bounding box center [71, 41] width 112 height 35
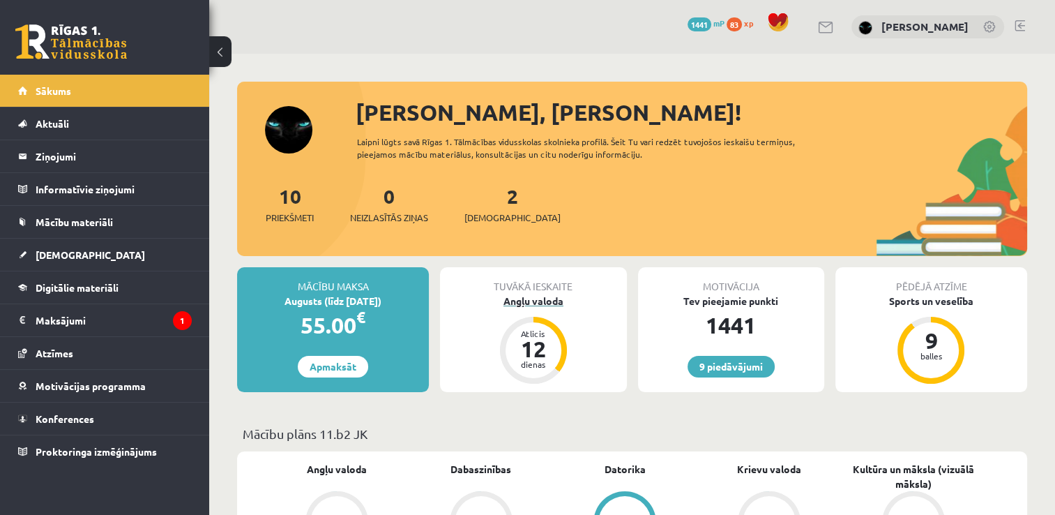
click at [540, 347] on div "12" at bounding box center [534, 349] width 42 height 22
